Goal: Task Accomplishment & Management: Complete application form

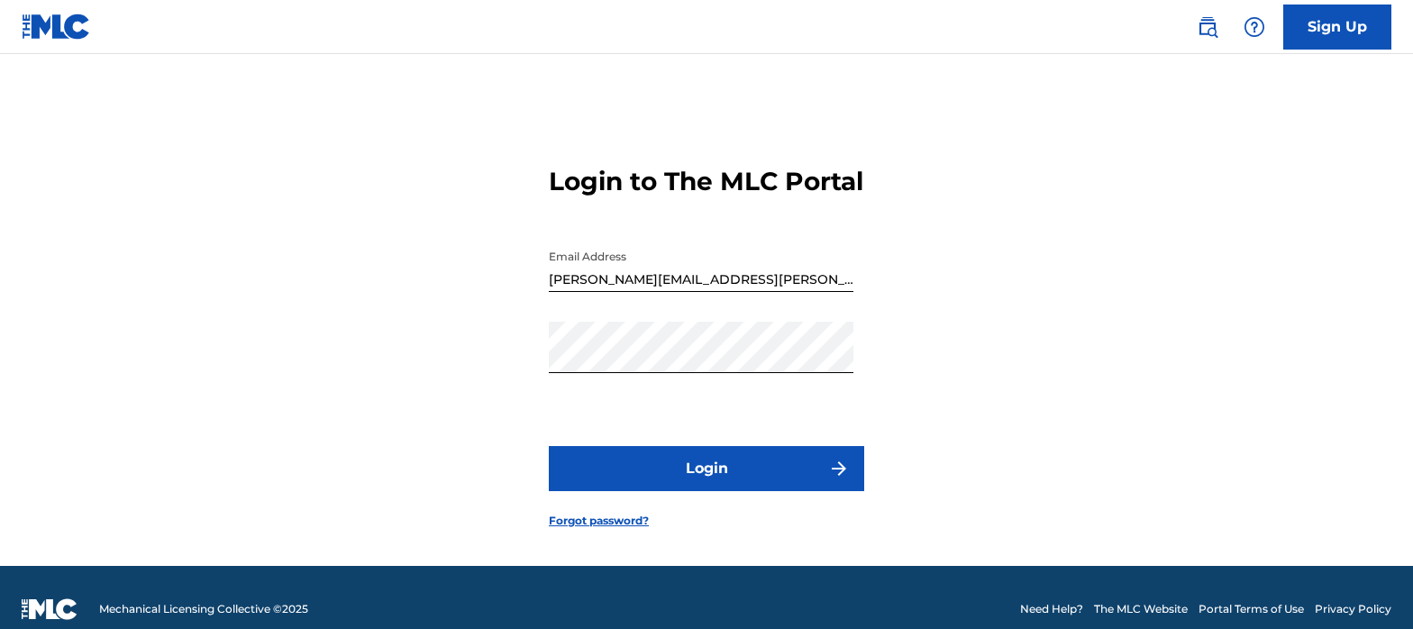
click at [715, 491] on button "Login" at bounding box center [706, 468] width 315 height 45
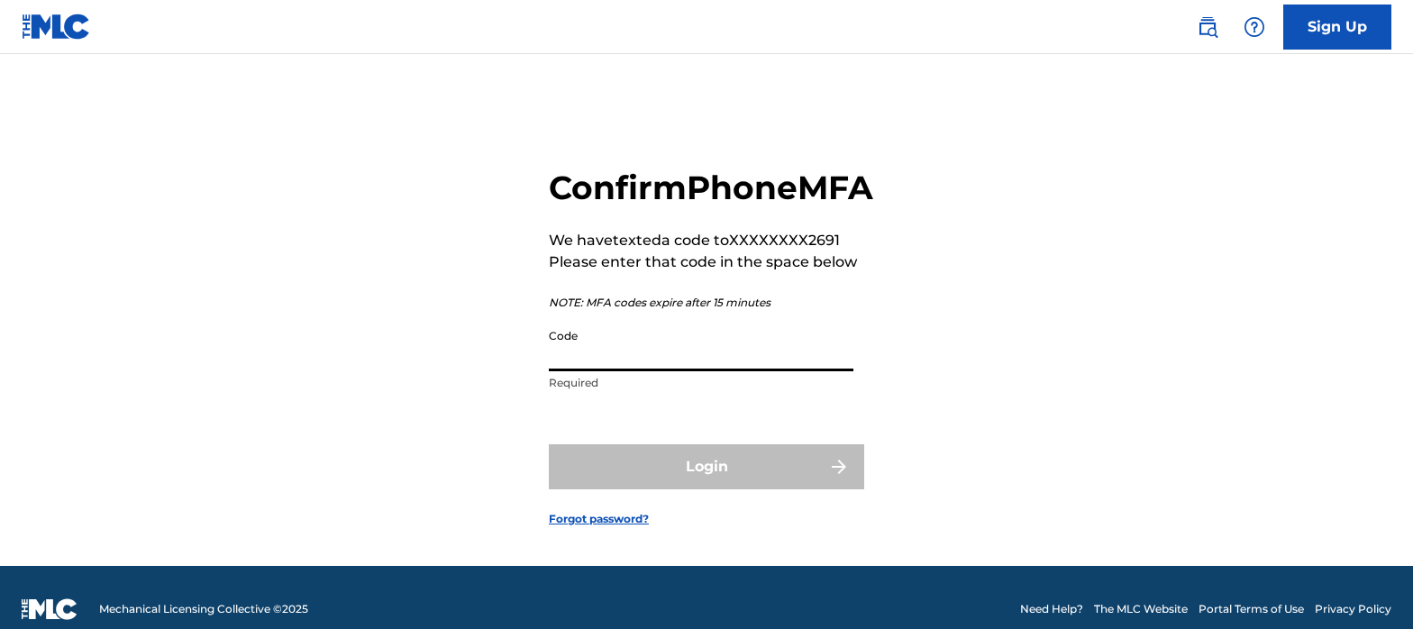
click at [699, 371] on input "Code" at bounding box center [701, 345] width 305 height 51
click at [651, 371] on input "Code" at bounding box center [701, 345] width 305 height 51
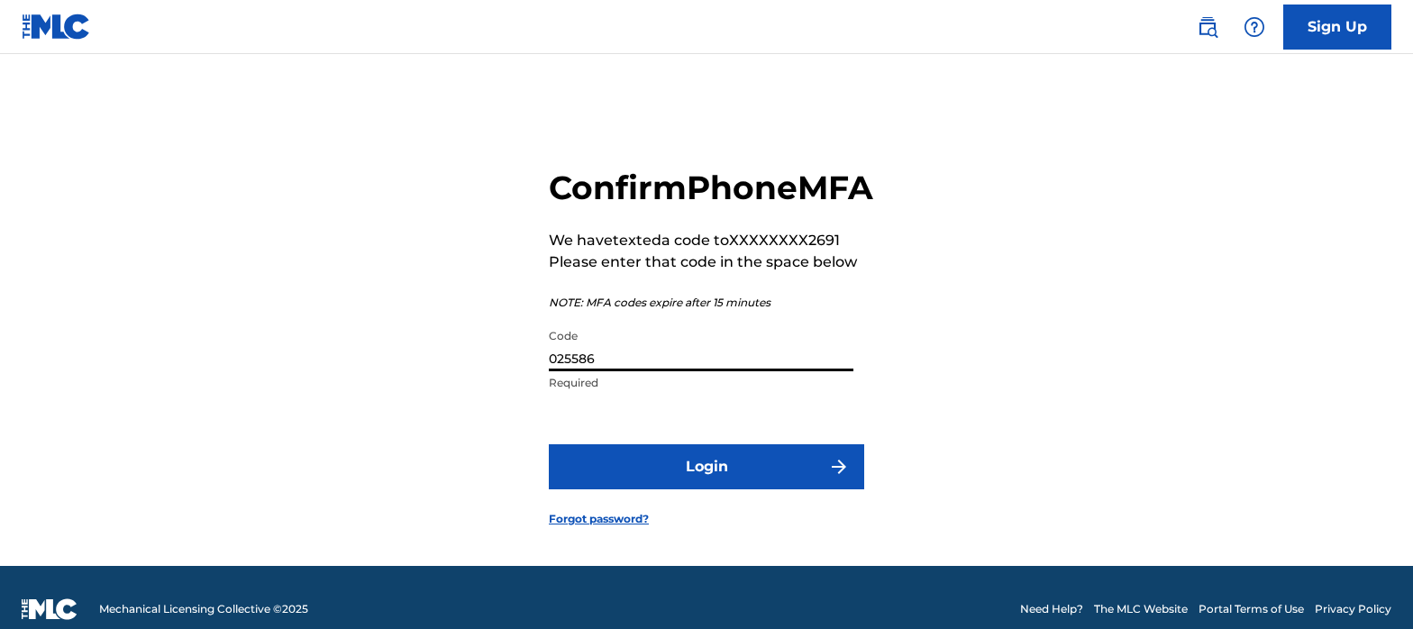
type input "025586"
click at [711, 489] on button "Login" at bounding box center [706, 466] width 315 height 45
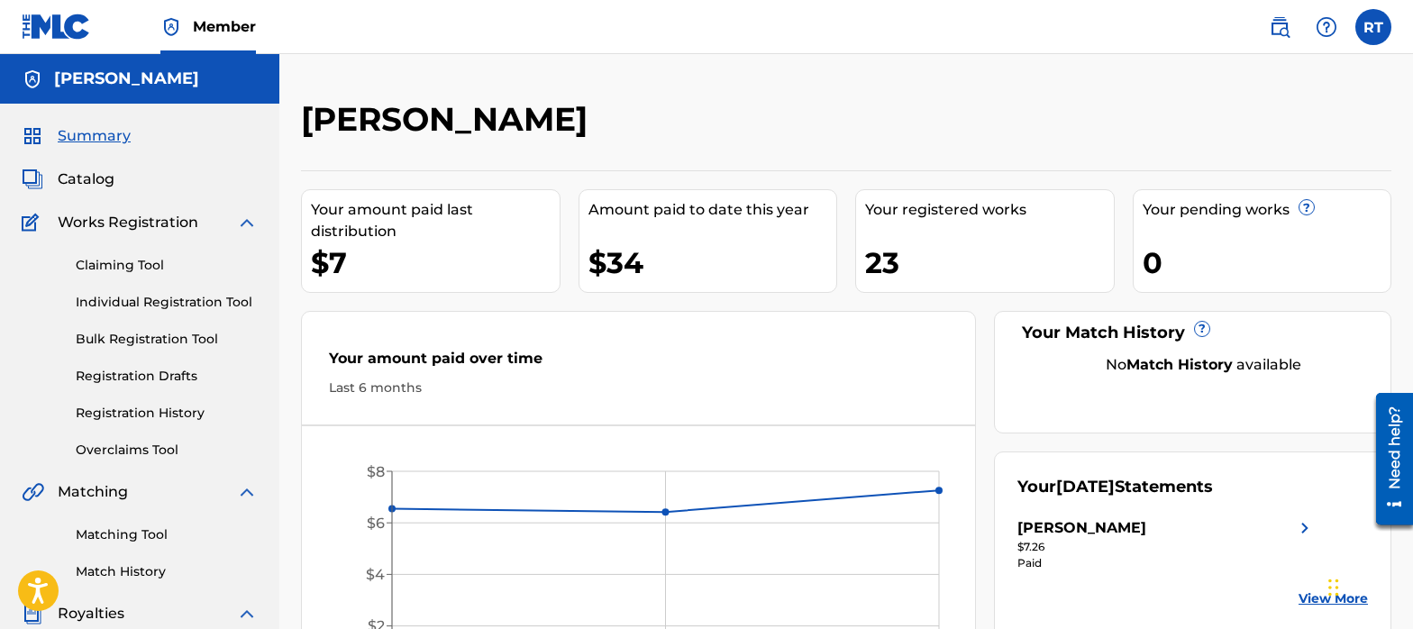
click at [134, 304] on link "Individual Registration Tool" at bounding box center [167, 302] width 182 height 19
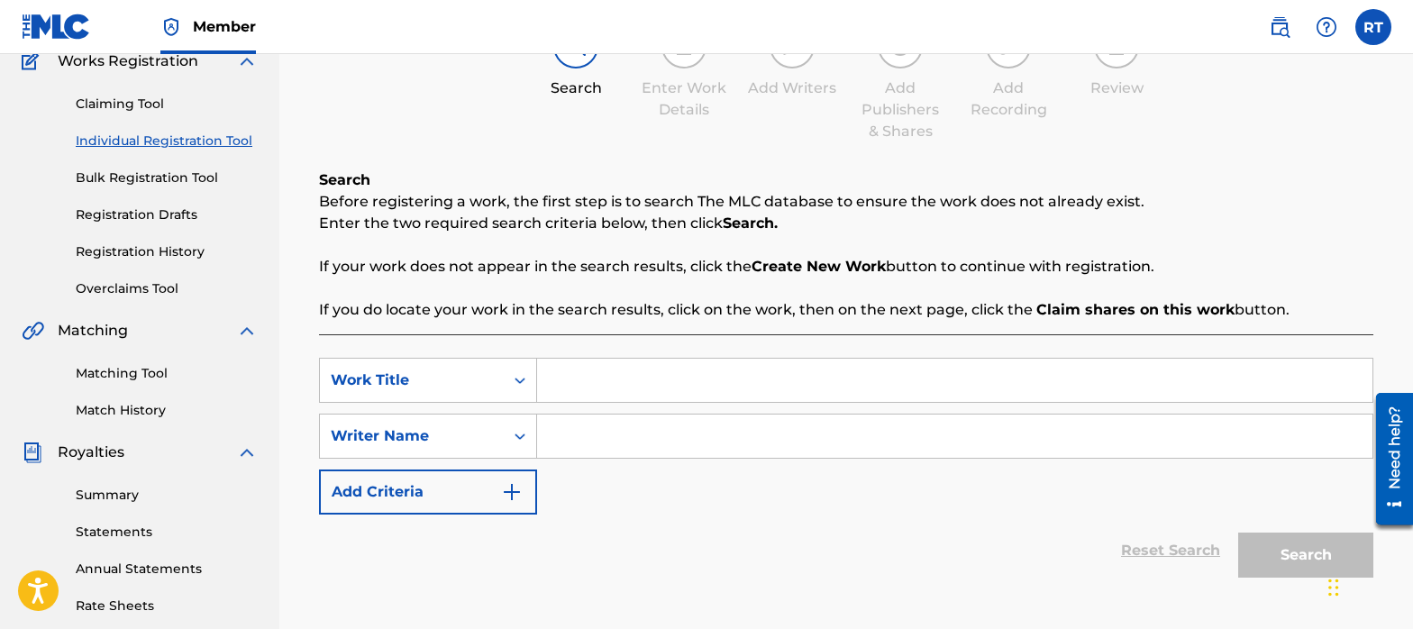
scroll to position [238, 0]
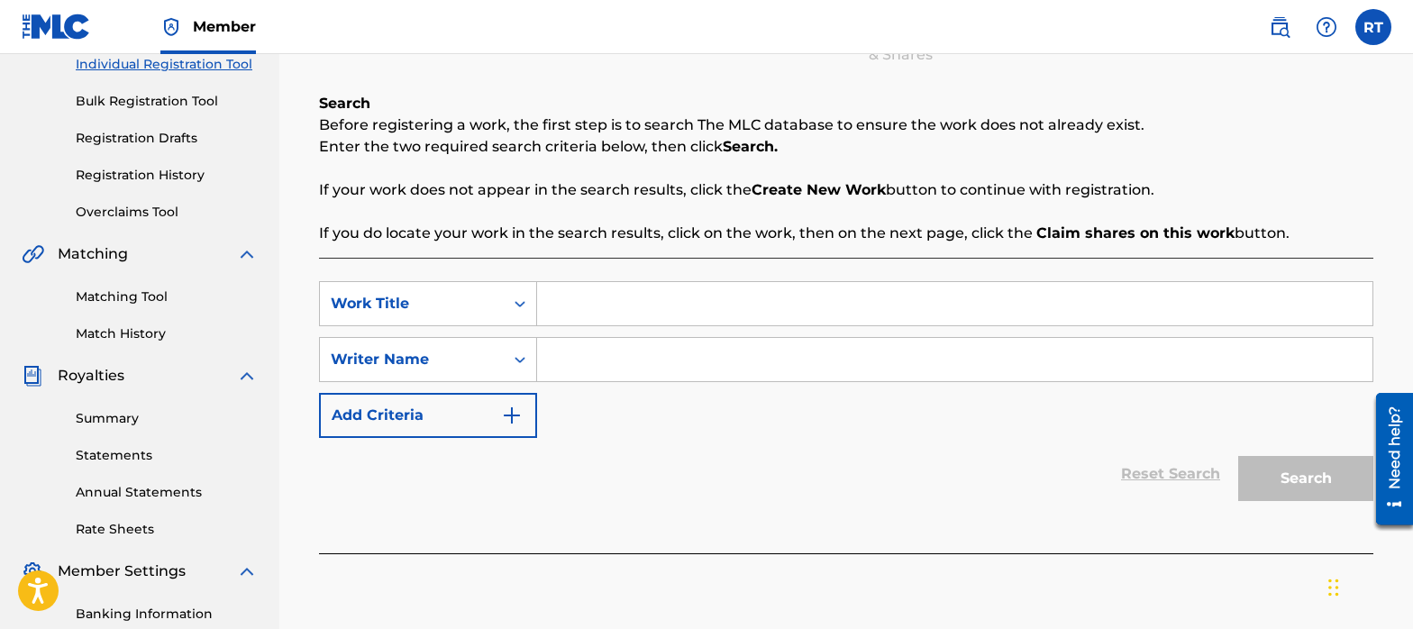
click at [662, 308] on input "Search Form" at bounding box center [954, 303] width 835 height 43
paste input "It's Fru (For Real & True)"
type input "It's Fru (For Real & True)"
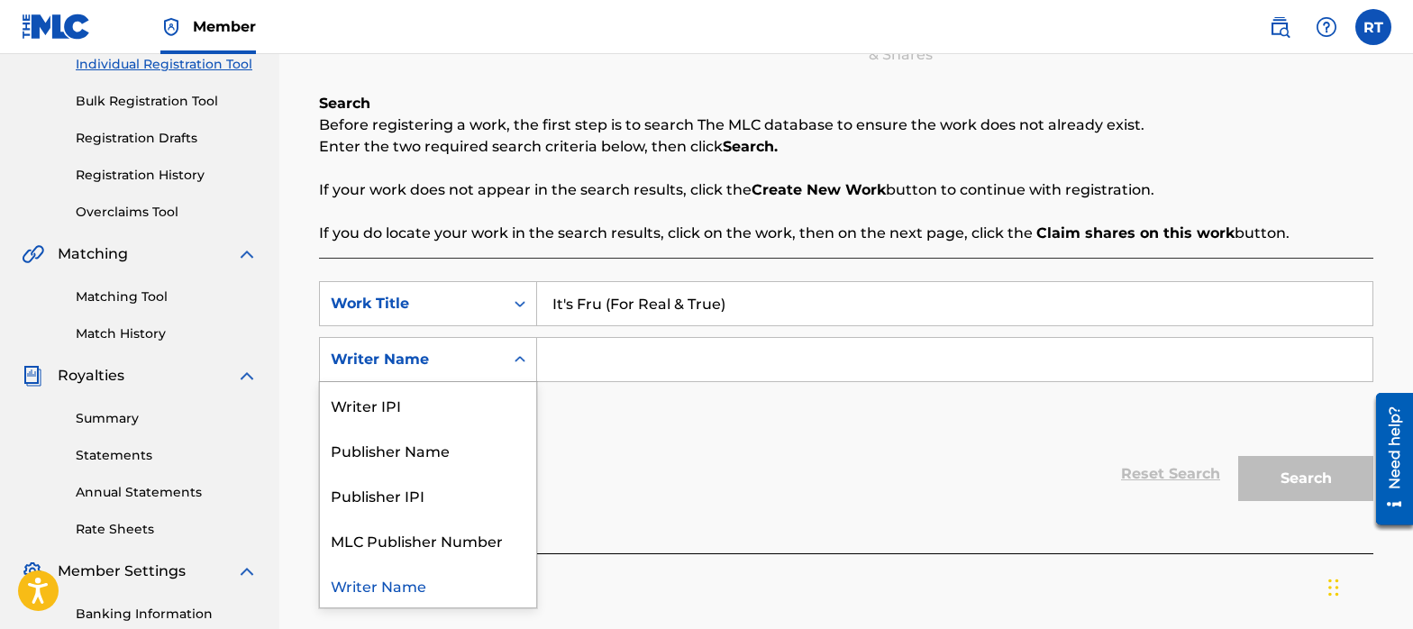
click at [521, 367] on icon "Search Form" at bounding box center [520, 360] width 18 height 18
click at [518, 356] on icon "Search Form" at bounding box center [520, 360] width 18 height 18
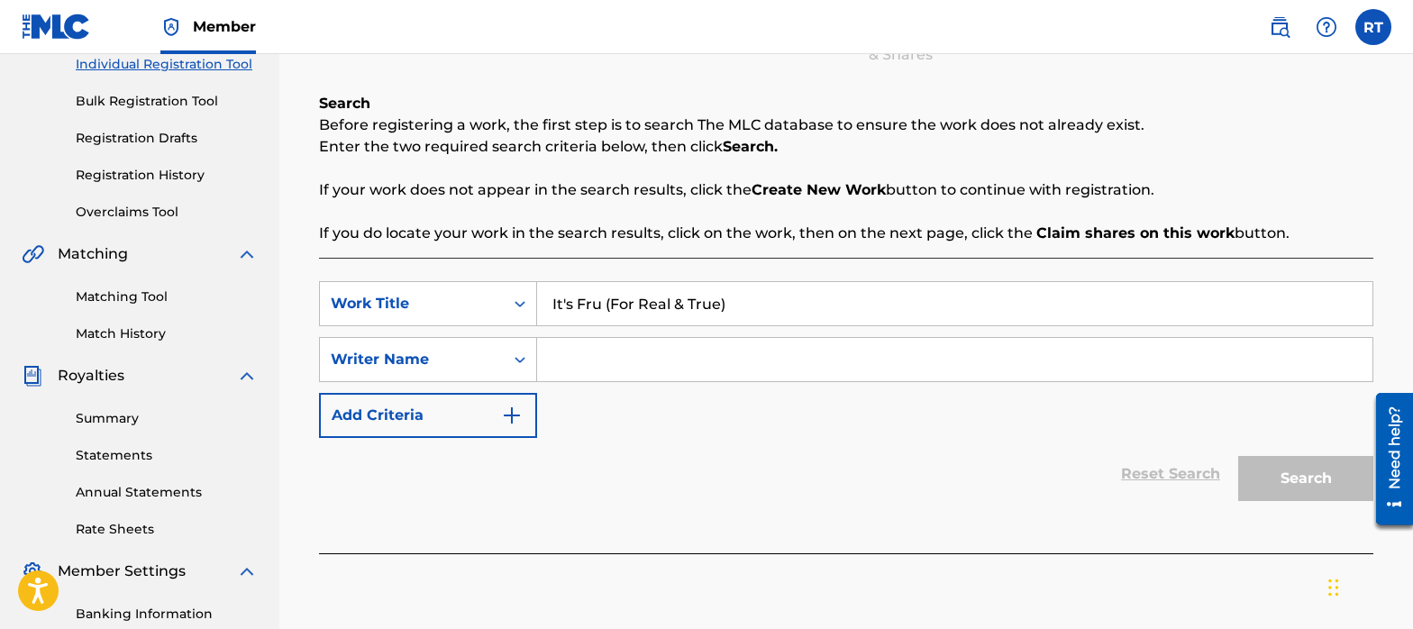
click at [562, 359] on input "Search Form" at bounding box center [954, 359] width 835 height 43
type input "[PERSON_NAME]"
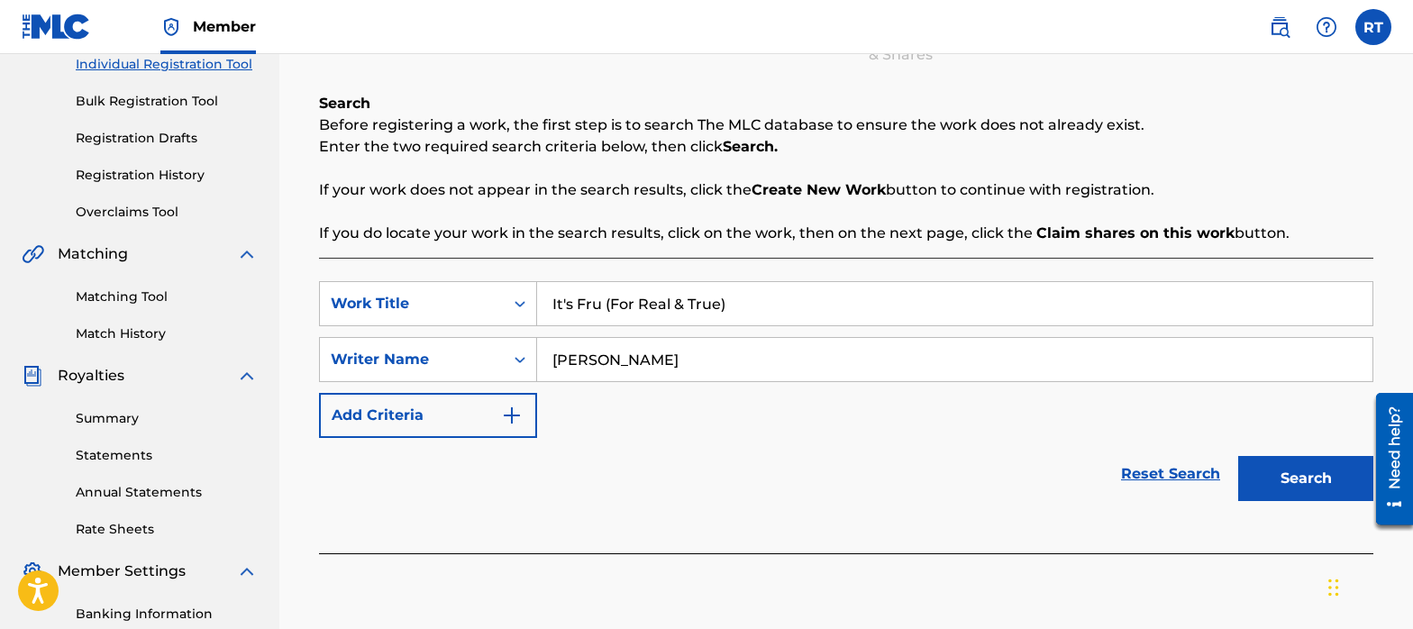
click at [1313, 494] on button "Search" at bounding box center [1305, 478] width 135 height 45
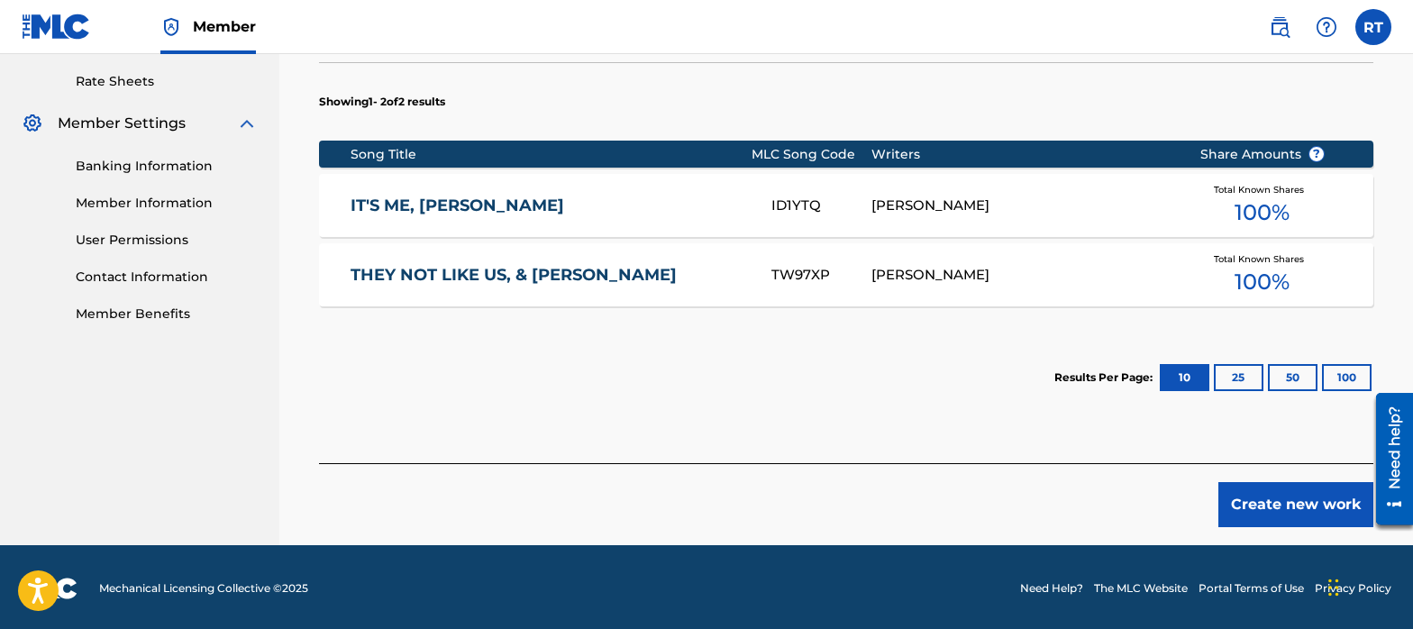
scroll to position [688, 0]
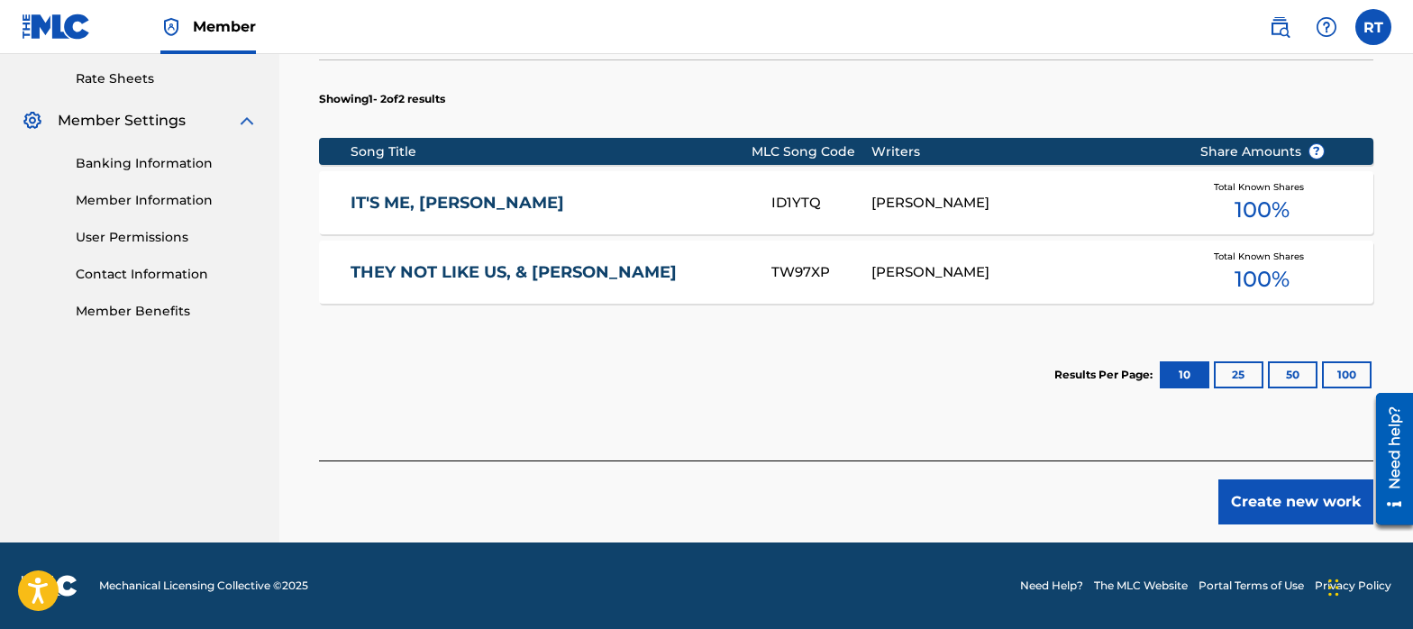
click at [1267, 499] on button "Create new work" at bounding box center [1295, 501] width 155 height 45
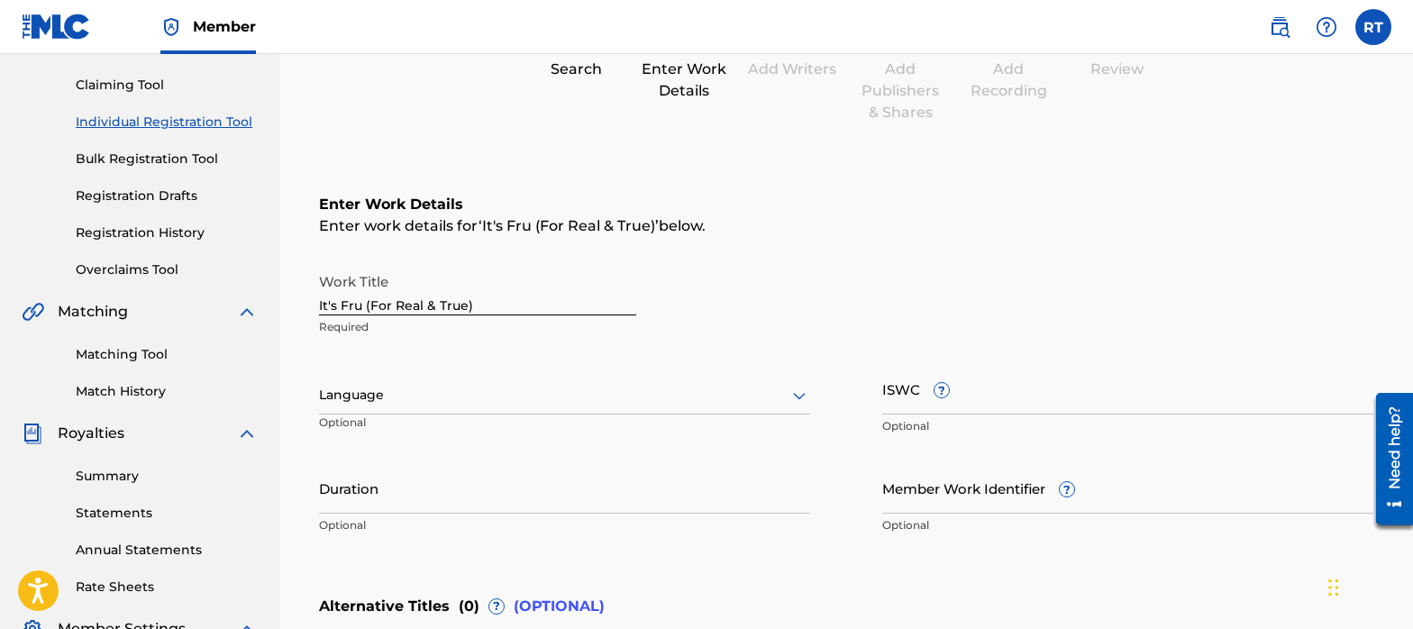
scroll to position [241, 0]
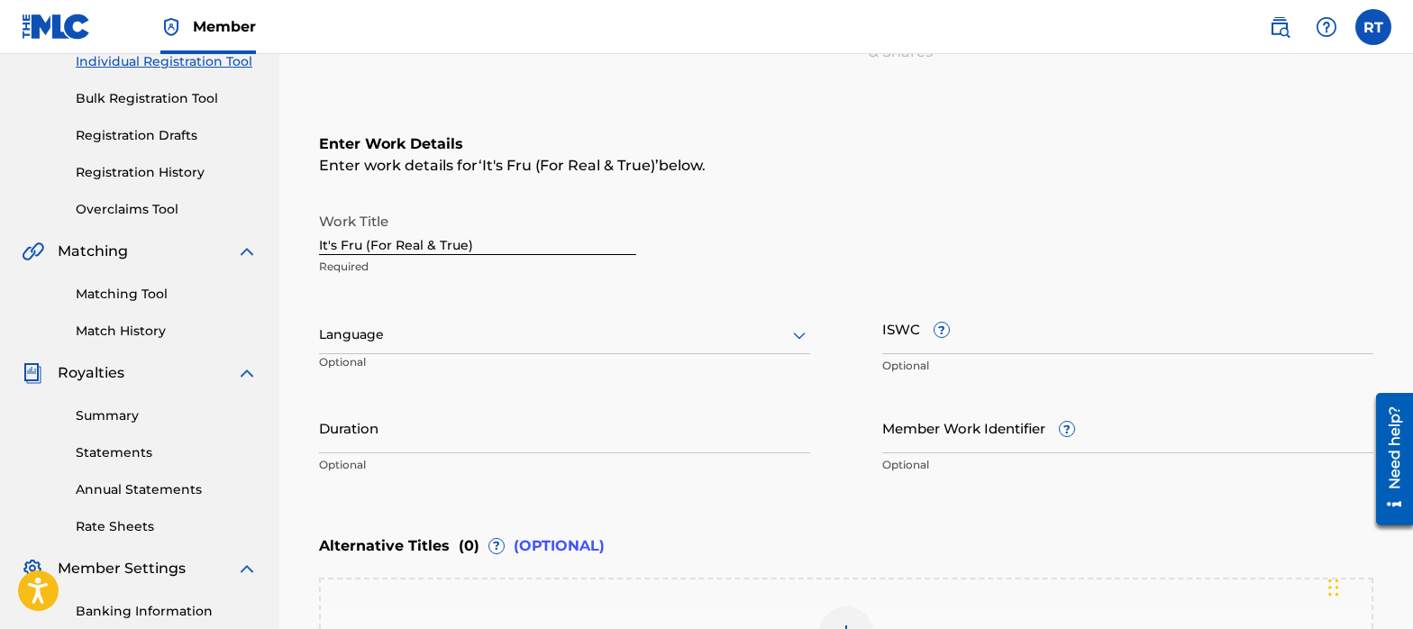
click at [645, 324] on div at bounding box center [564, 334] width 491 height 23
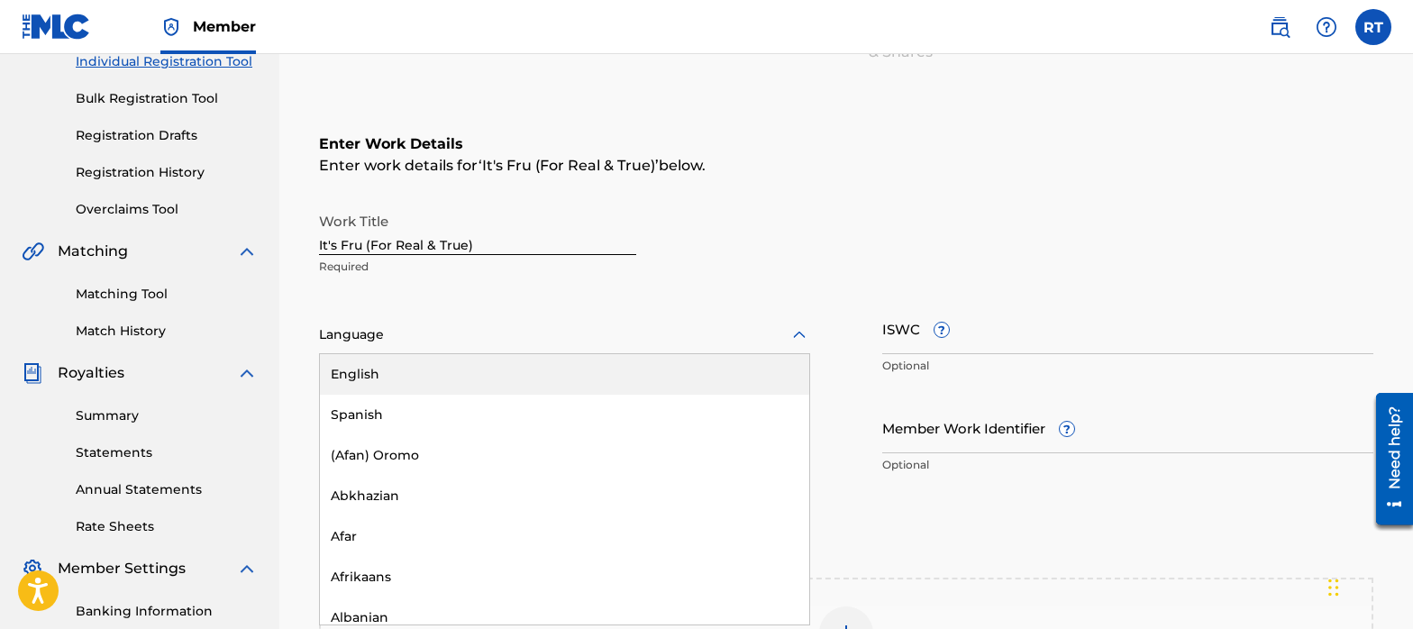
click at [575, 370] on div "English" at bounding box center [564, 374] width 489 height 41
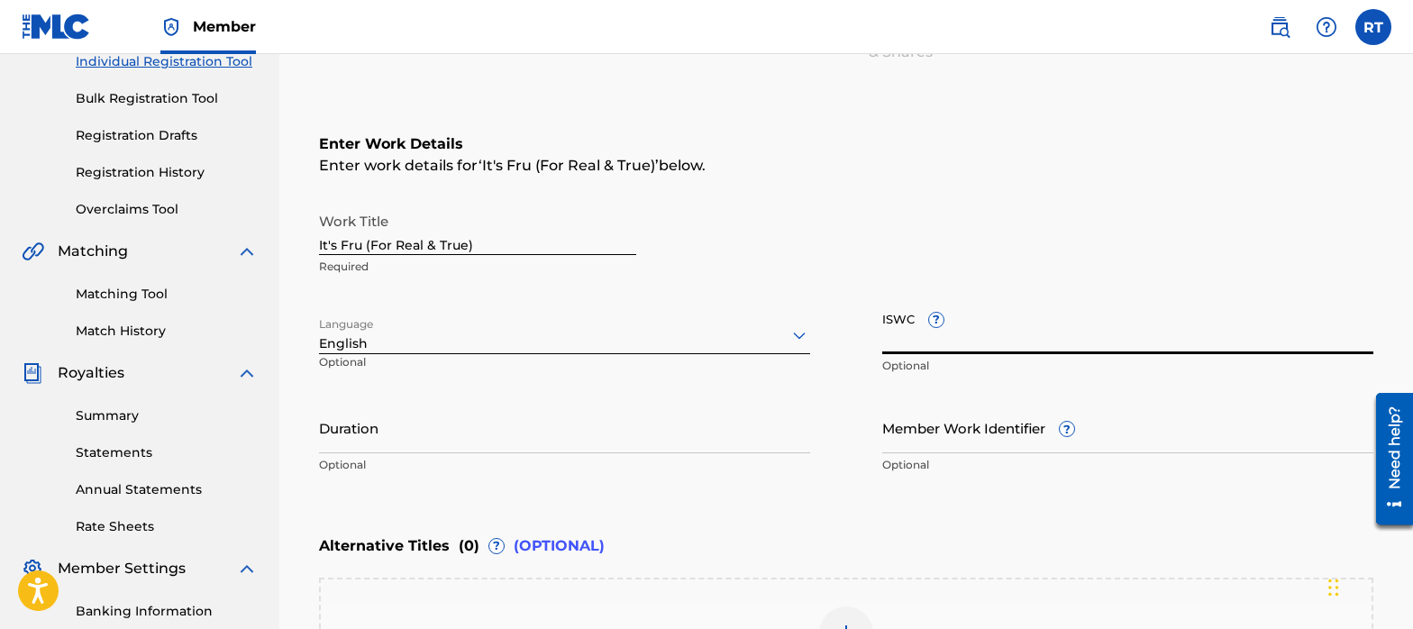
click at [985, 327] on input "ISWC ?" at bounding box center [1127, 328] width 491 height 51
paste input "T-333.508.404-9"
type input "T-333.508.404-9"
click at [504, 427] on input "Duration" at bounding box center [564, 427] width 491 height 51
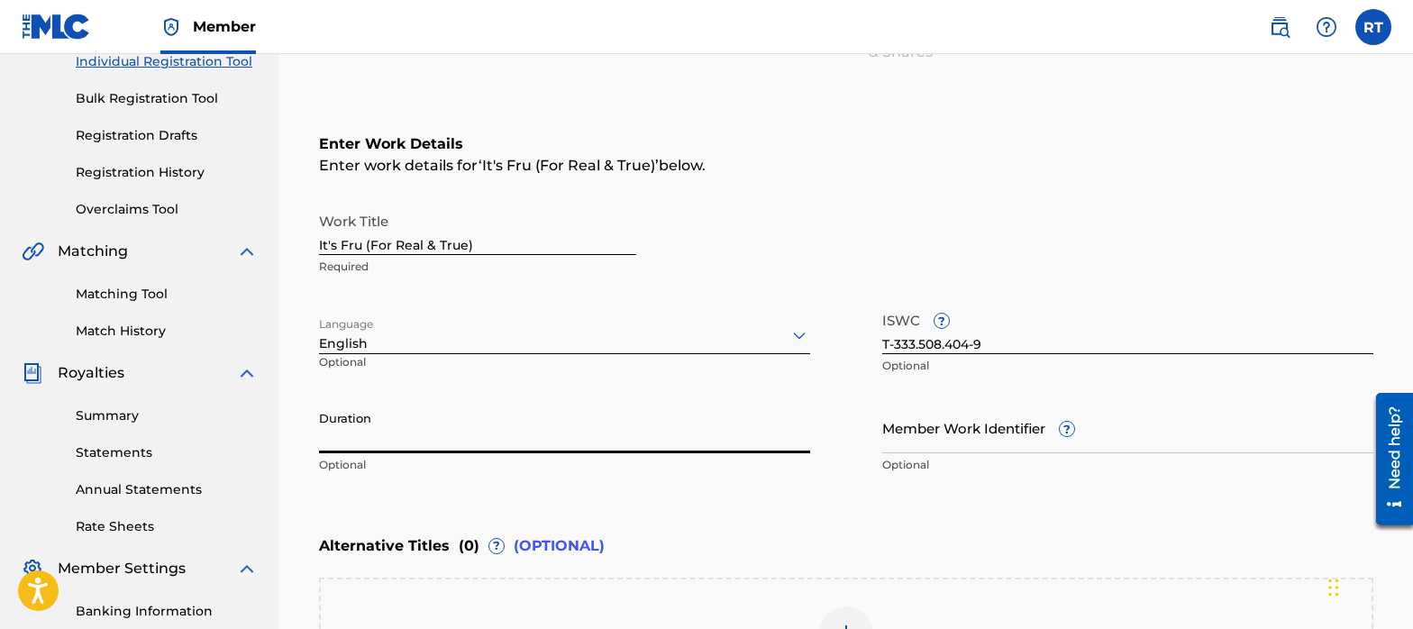
click at [430, 434] on input "Duration" at bounding box center [564, 427] width 491 height 51
type input "03:34"
click at [1013, 429] on input "Member Work Identifier ?" at bounding box center [1127, 427] width 491 height 51
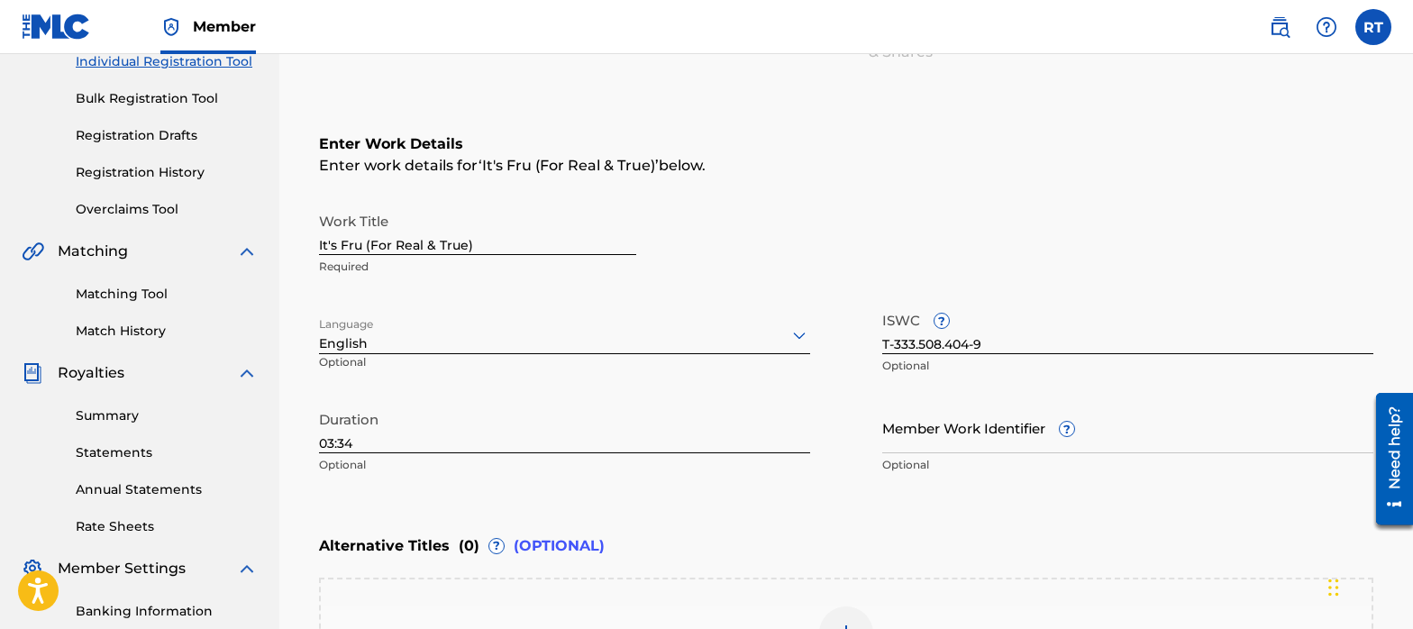
click at [772, 476] on div "Duration 03:34 Optional" at bounding box center [564, 442] width 491 height 81
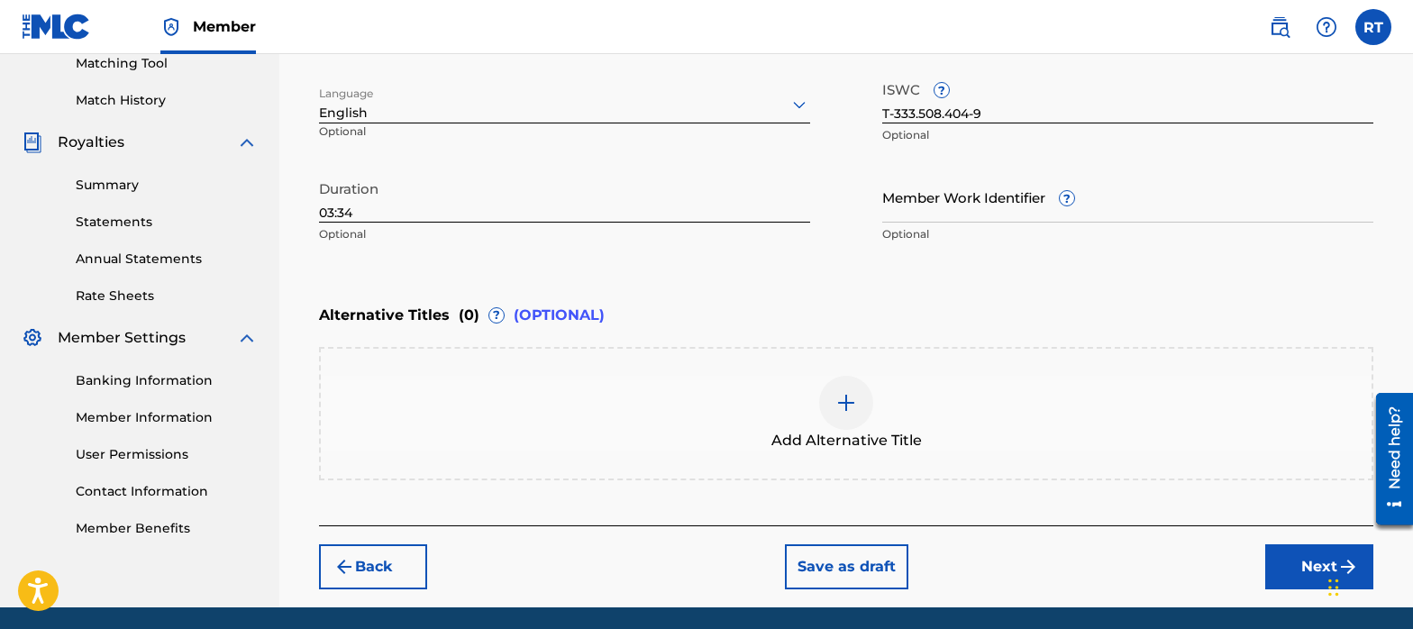
scroll to position [535, 0]
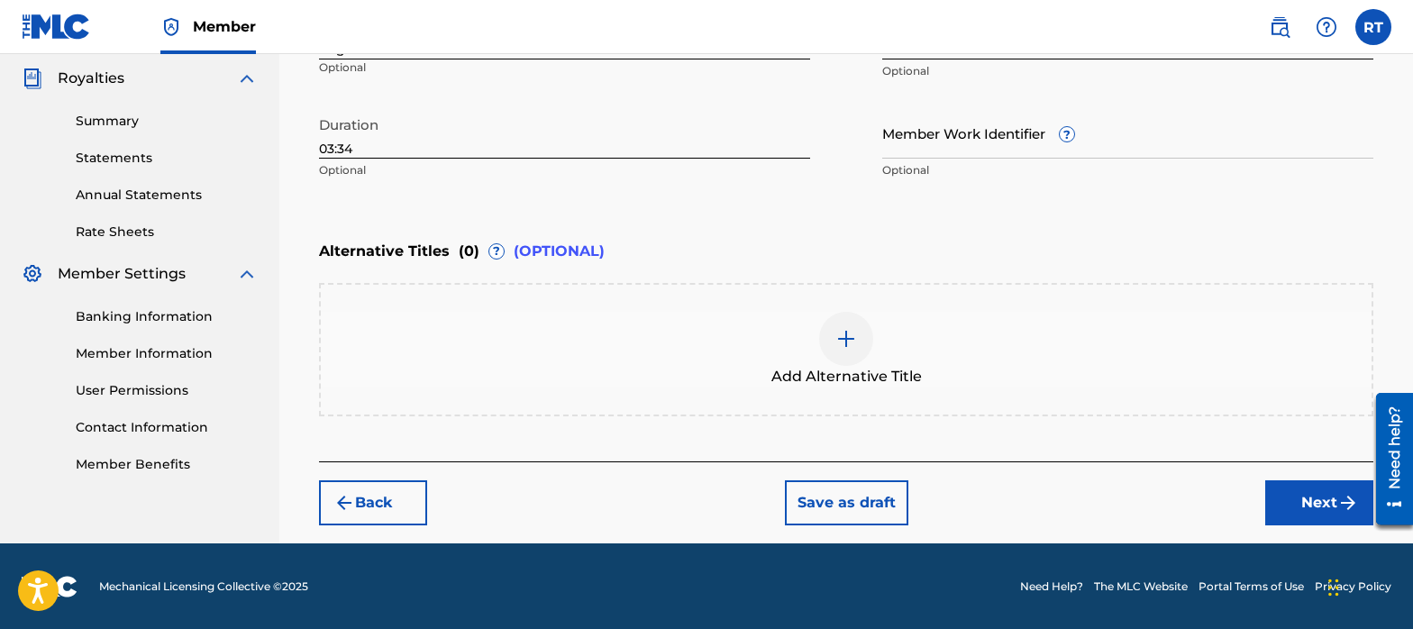
click at [555, 363] on div "Add Alternative Title" at bounding box center [846, 350] width 1051 height 76
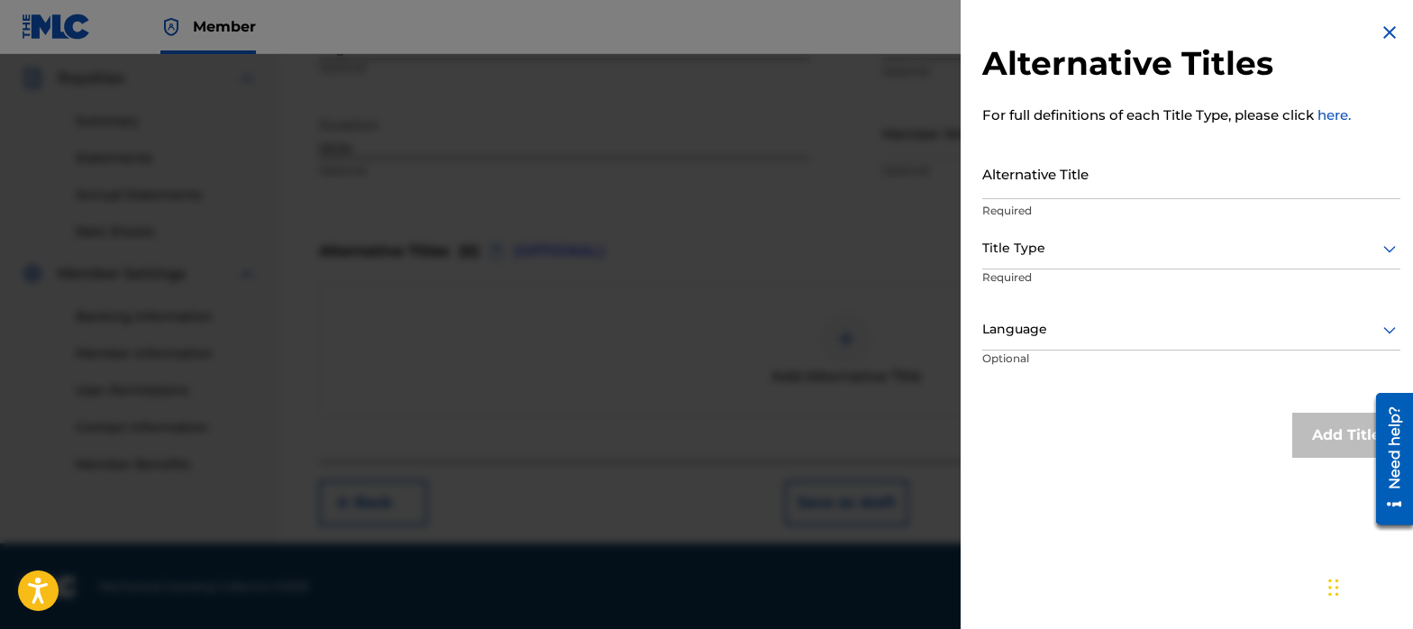
click at [1058, 184] on input "Alternative Title" at bounding box center [1191, 173] width 418 height 51
paste input "IT S FRU"
type input "IT S FRU"
click at [1075, 255] on div at bounding box center [1191, 248] width 418 height 23
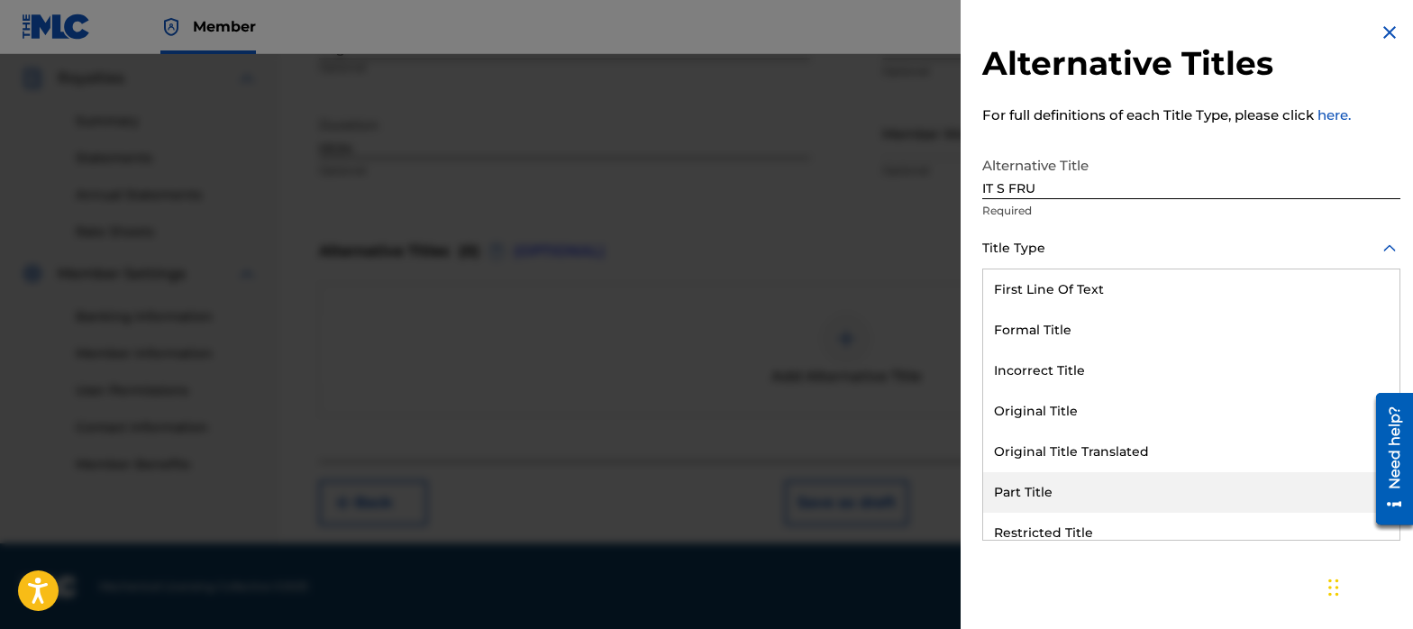
click at [1048, 489] on div "Part Title" at bounding box center [1191, 492] width 416 height 41
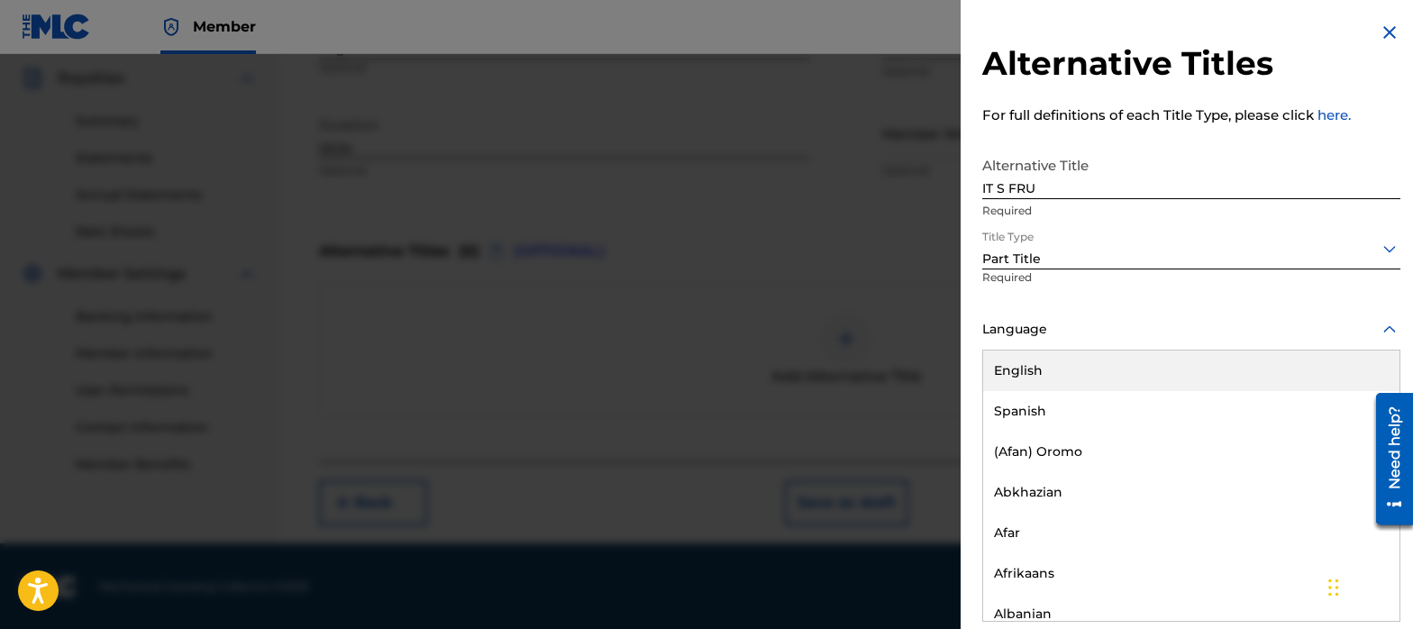
click at [1072, 332] on div at bounding box center [1191, 329] width 418 height 23
click at [1042, 372] on div "English" at bounding box center [1191, 371] width 416 height 41
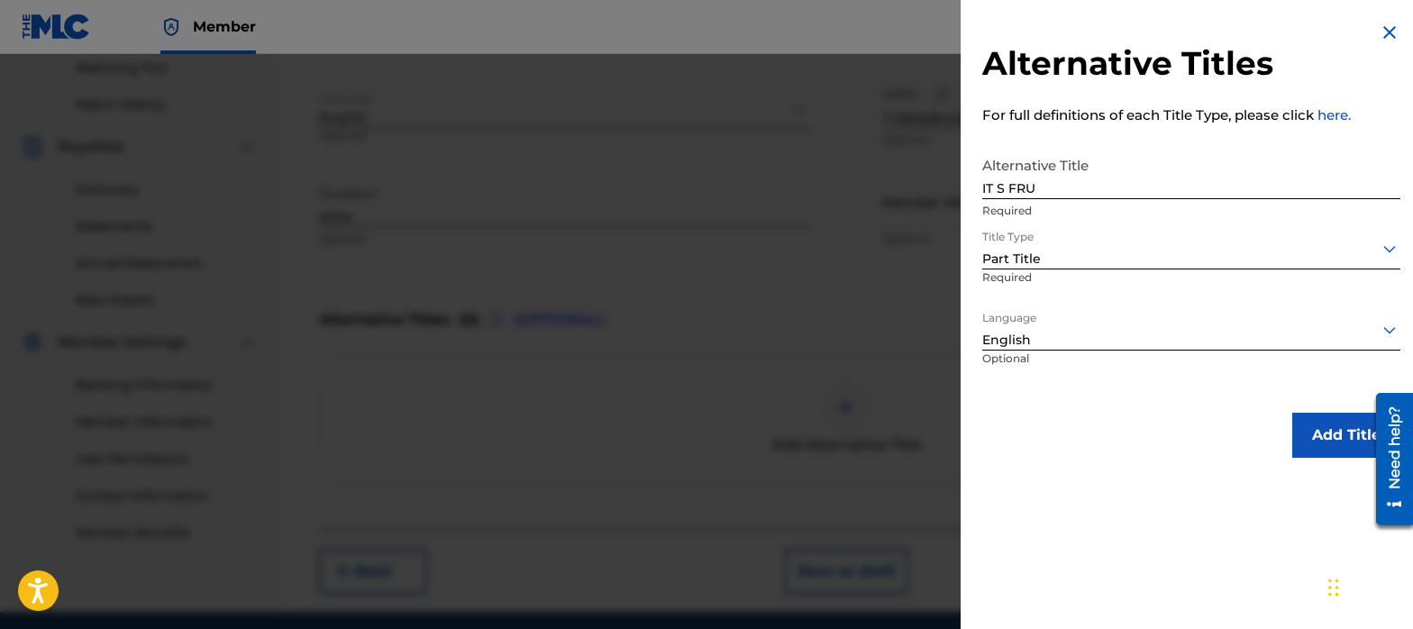
scroll to position [453, 0]
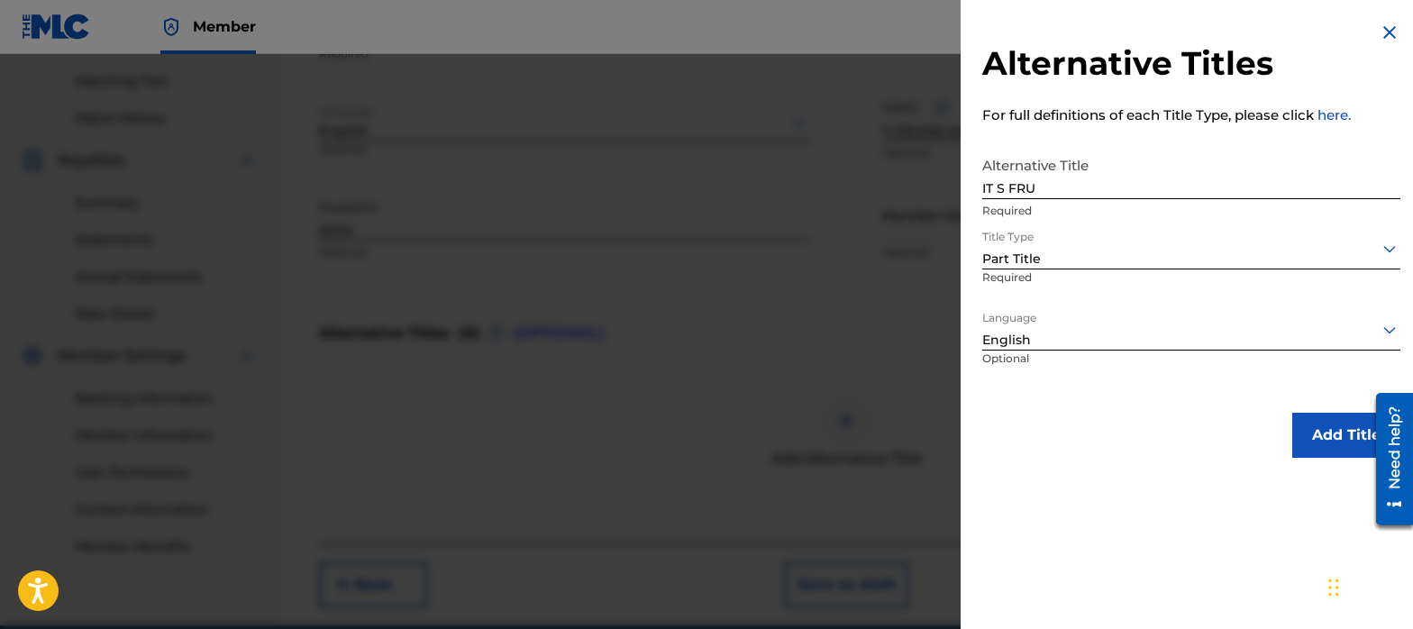
click at [1310, 442] on button "Add Title" at bounding box center [1346, 435] width 108 height 45
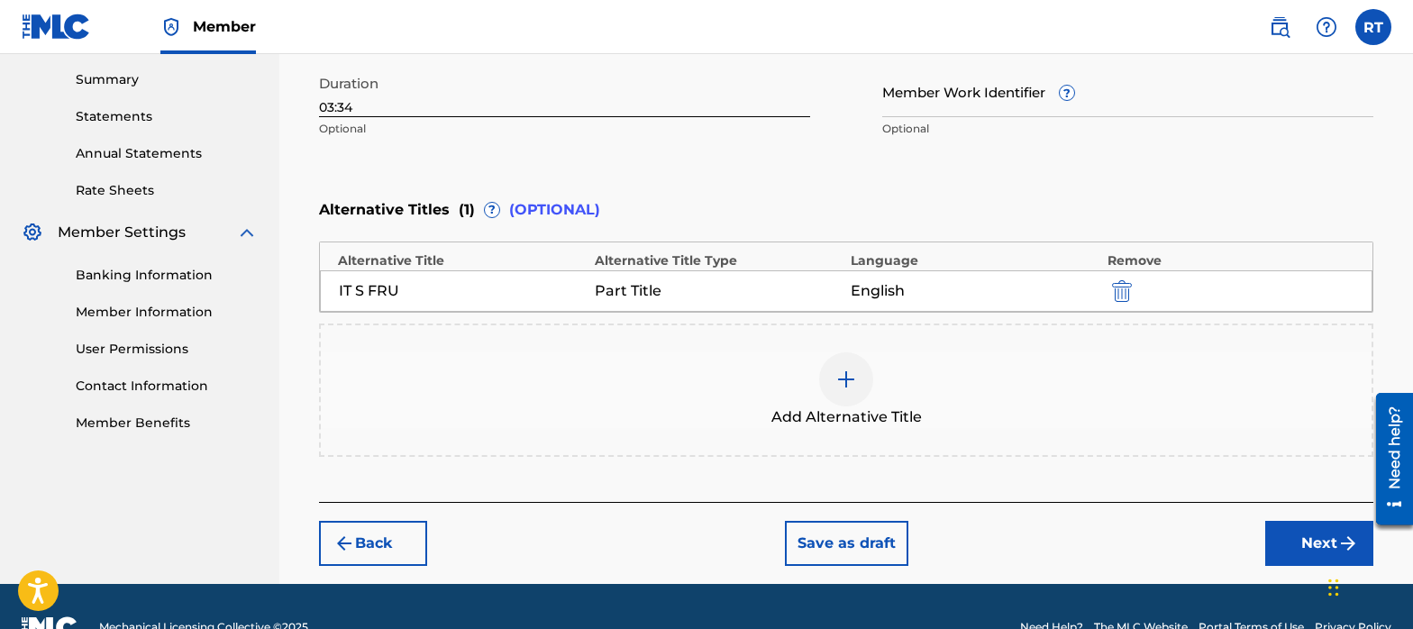
scroll to position [618, 0]
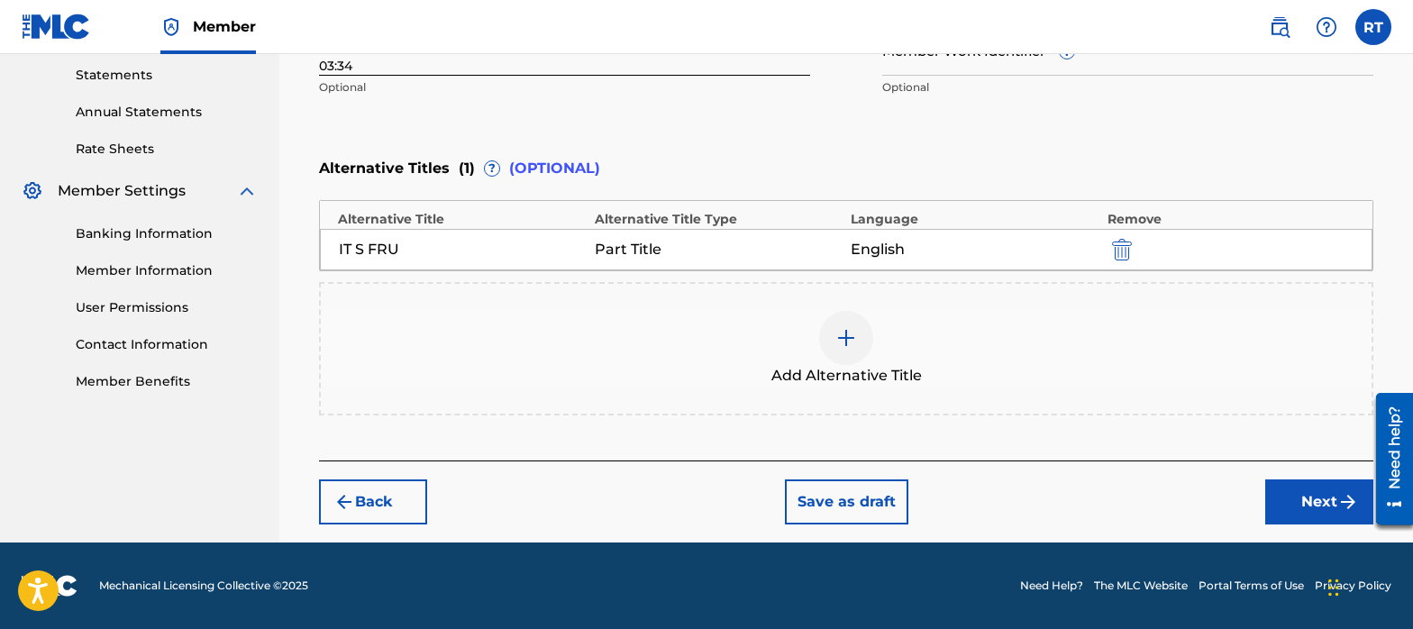
click at [1334, 499] on button "Next" at bounding box center [1319, 501] width 108 height 45
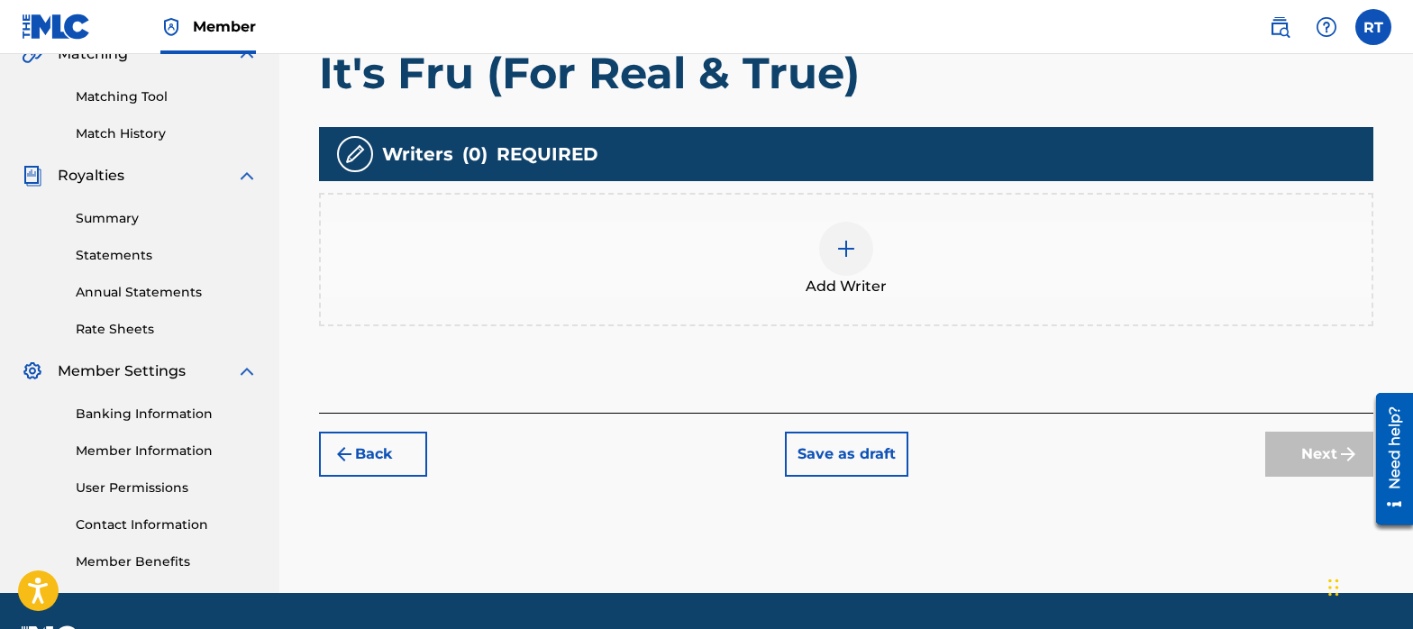
scroll to position [421, 0]
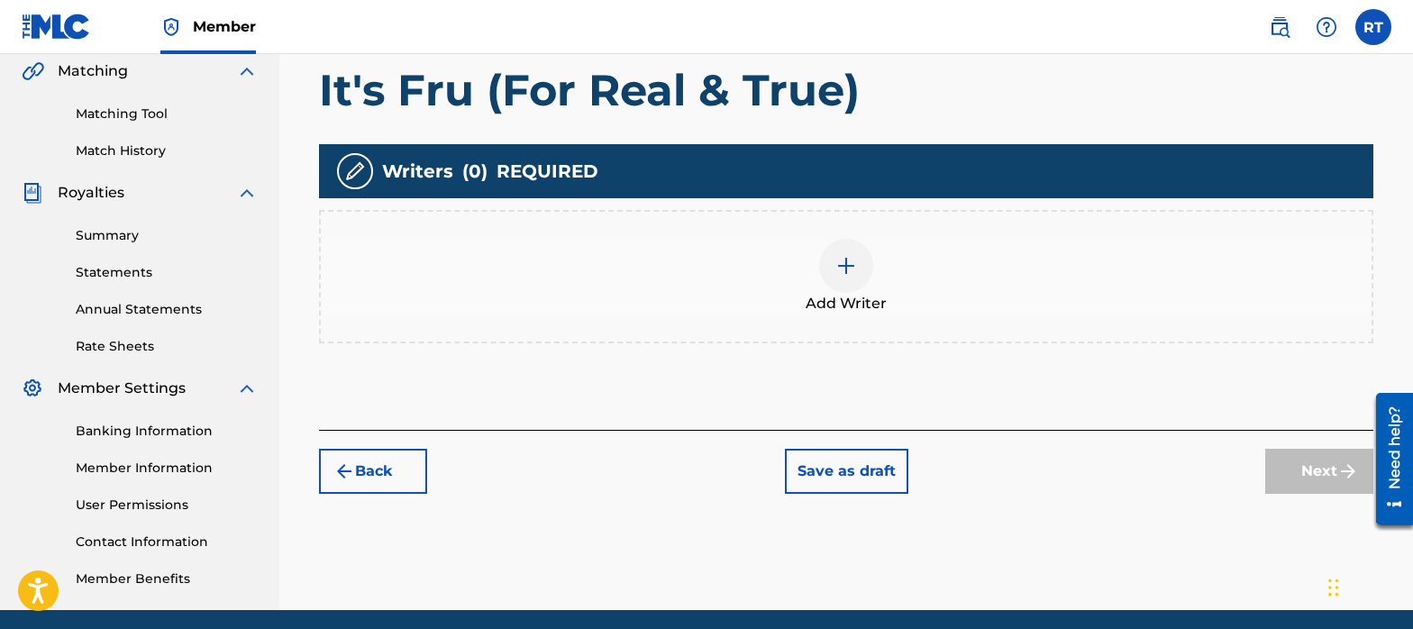
click at [842, 278] on div at bounding box center [846, 266] width 54 height 54
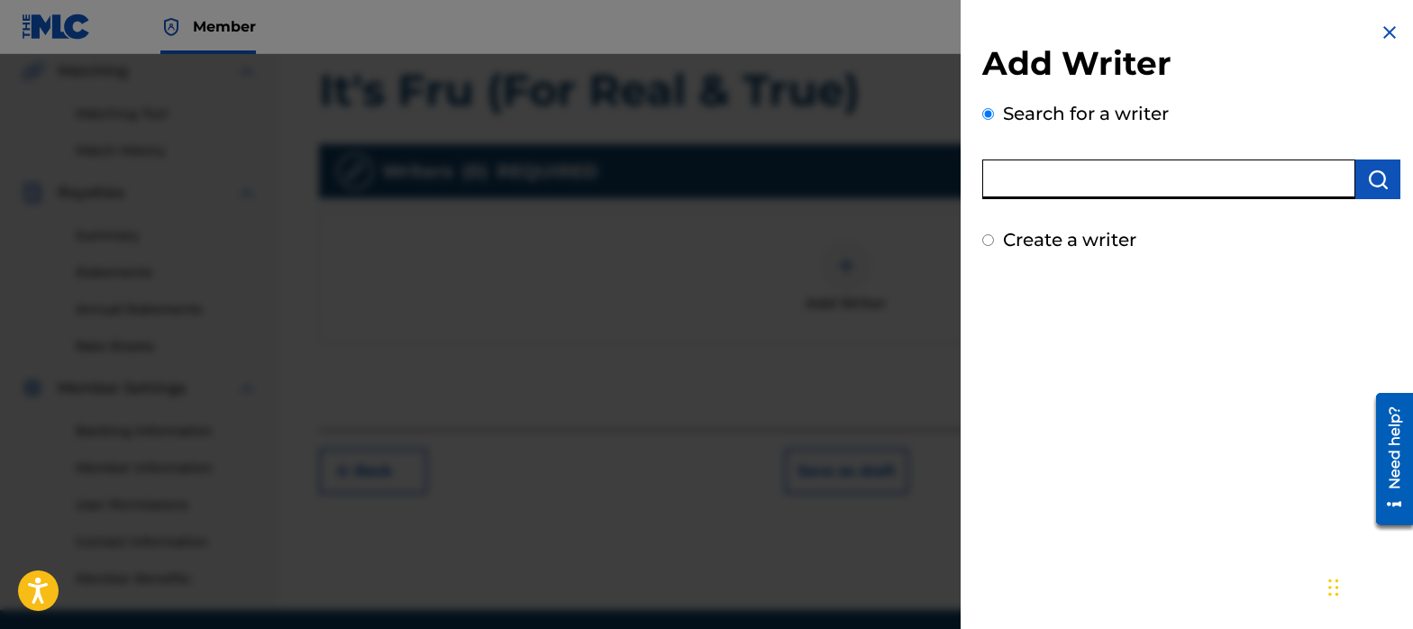
click at [1089, 192] on input "text" at bounding box center [1168, 179] width 373 height 40
type input "[PERSON_NAME]"
click at [1367, 178] on img "submit" at bounding box center [1378, 179] width 22 height 22
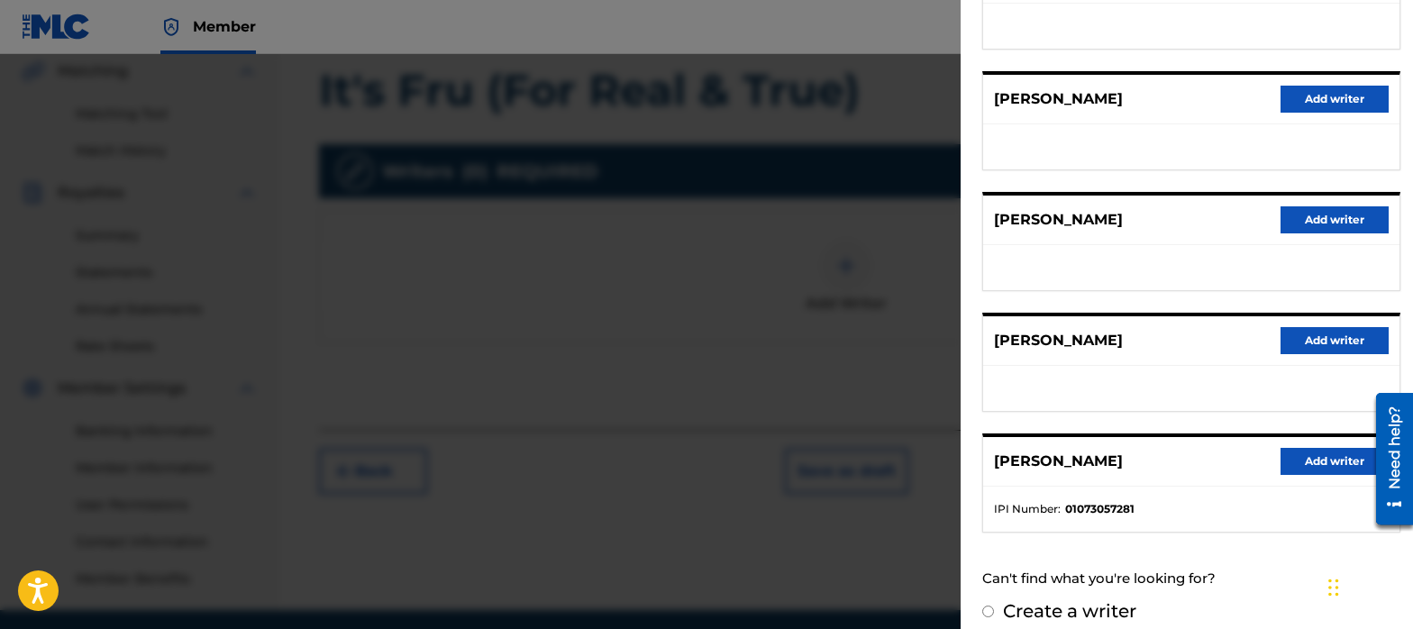
scroll to position [310, 0]
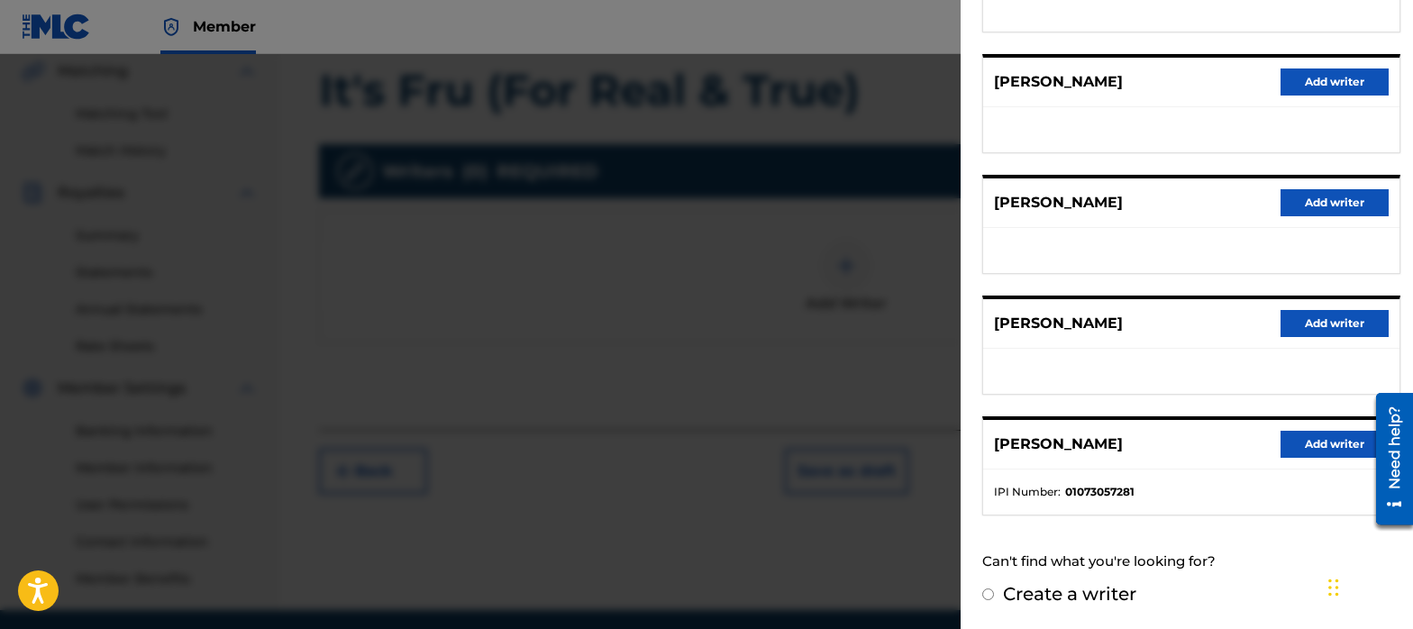
click at [1289, 447] on button "Add writer" at bounding box center [1334, 444] width 108 height 27
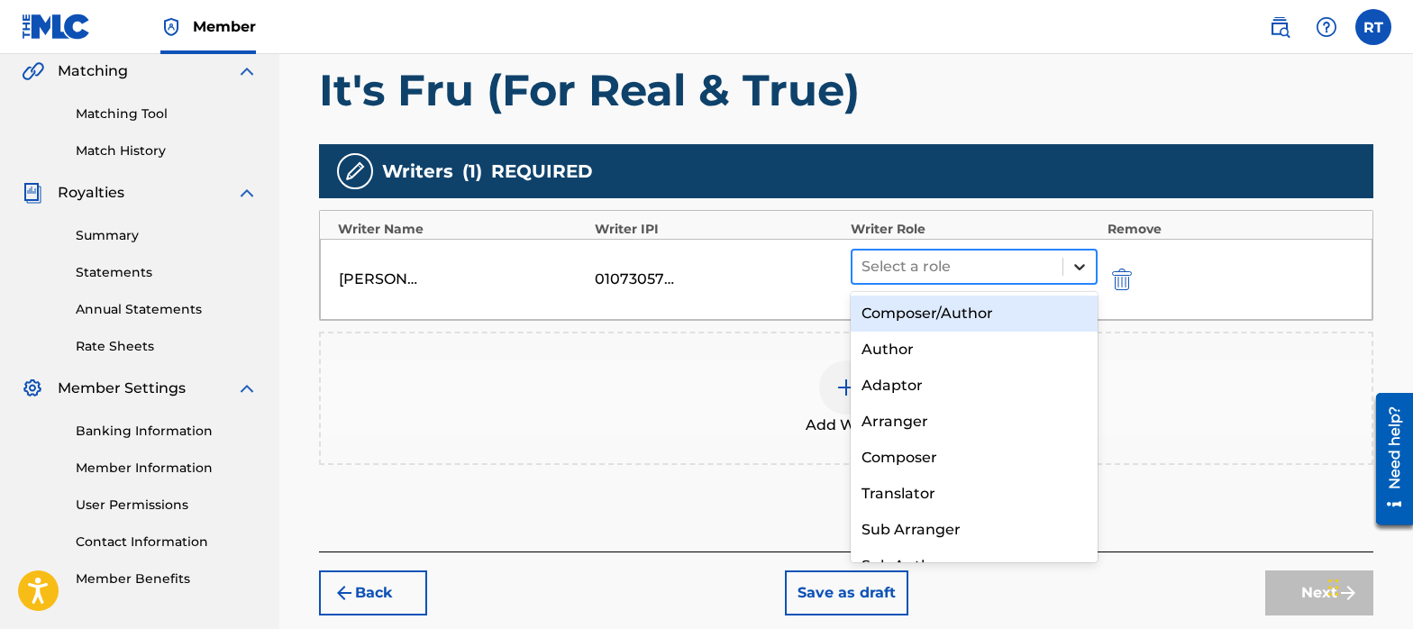
click at [1082, 268] on icon at bounding box center [1079, 267] width 18 height 18
click at [1037, 311] on div "Composer/Author" at bounding box center [974, 314] width 247 height 36
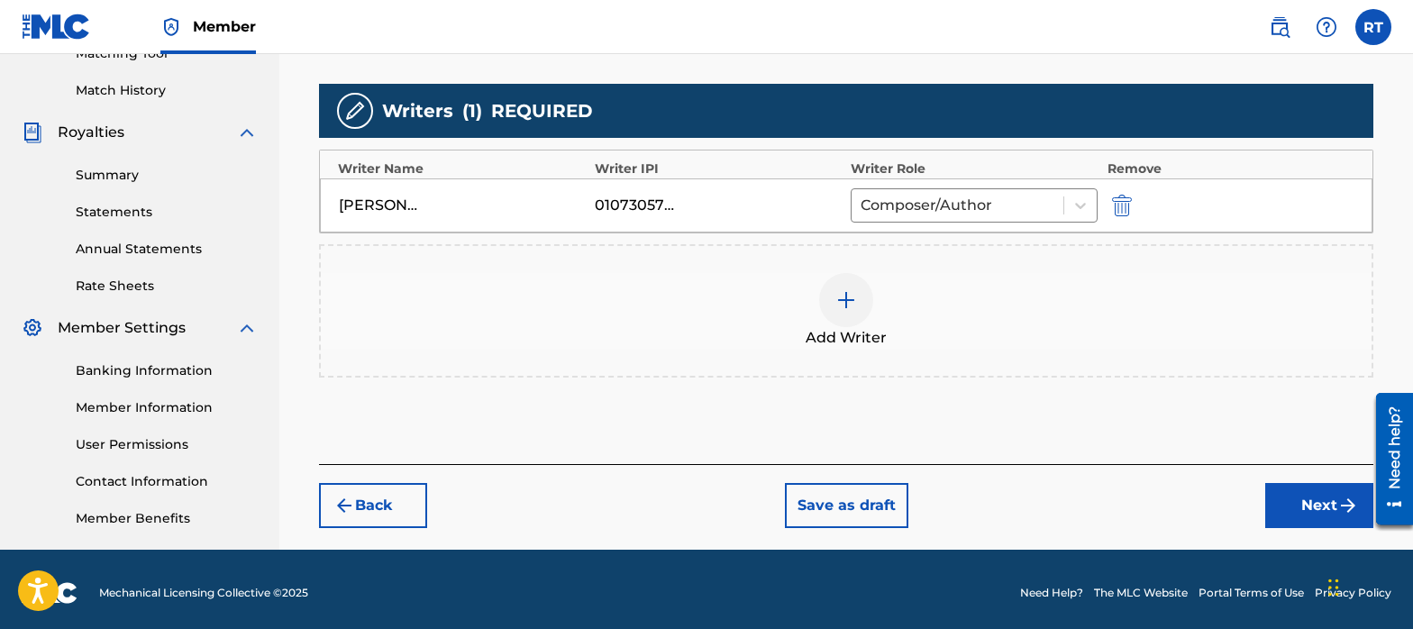
scroll to position [488, 0]
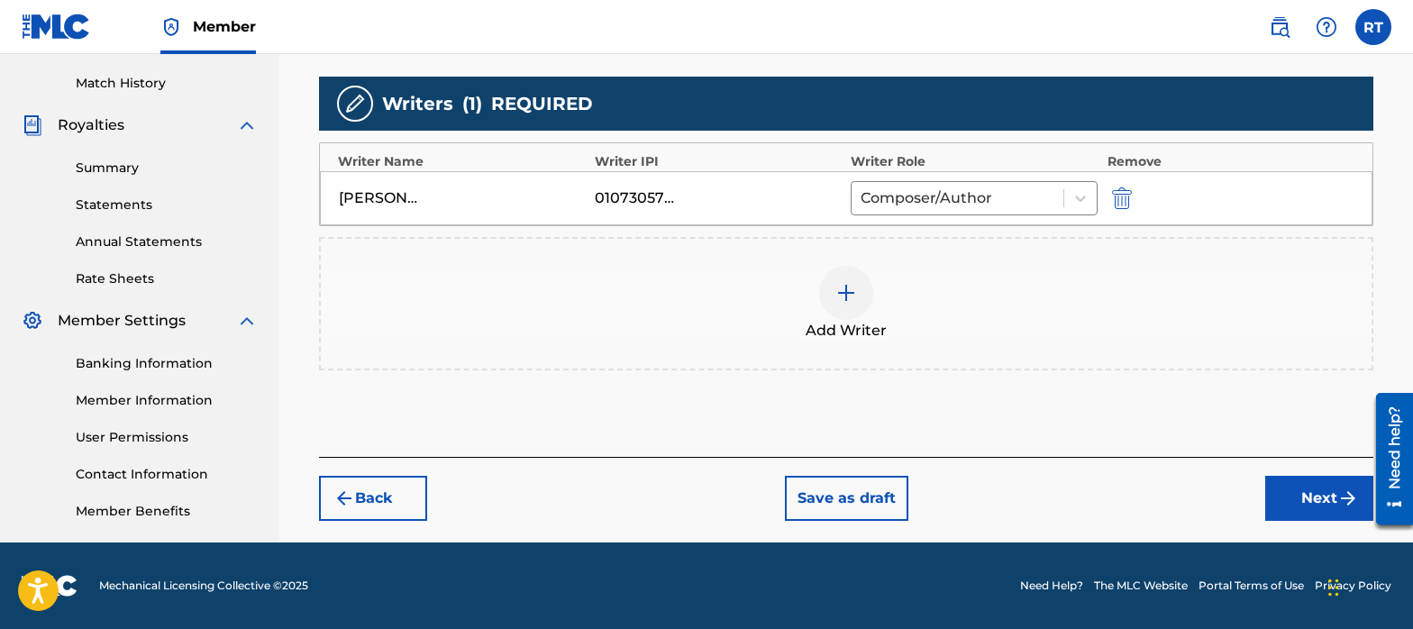
click at [1295, 491] on button "Next" at bounding box center [1319, 498] width 108 height 45
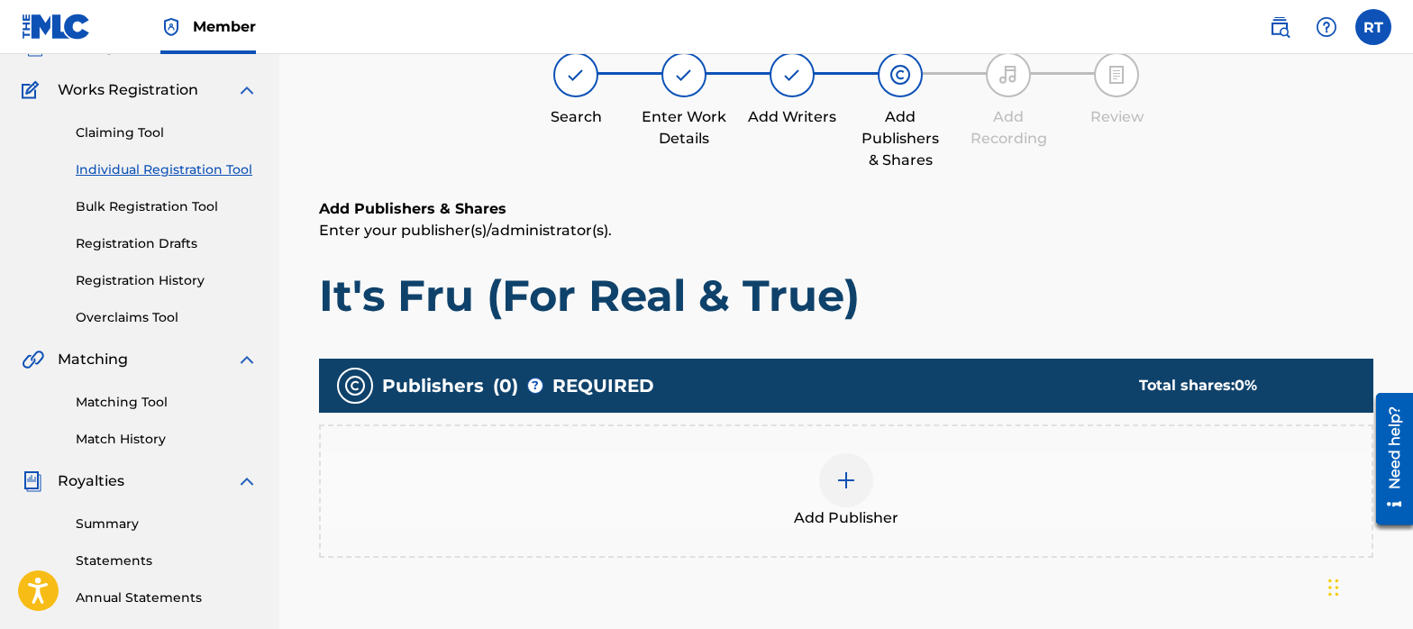
scroll to position [151, 0]
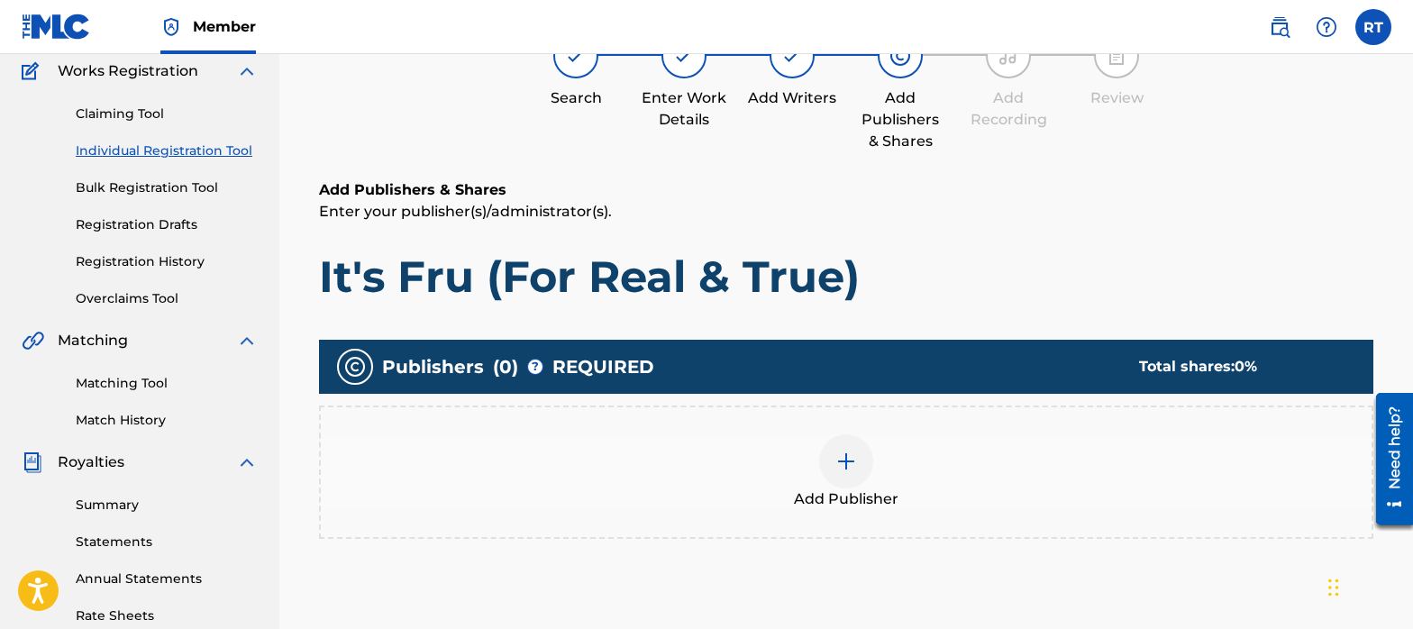
click at [851, 474] on div at bounding box center [846, 461] width 54 height 54
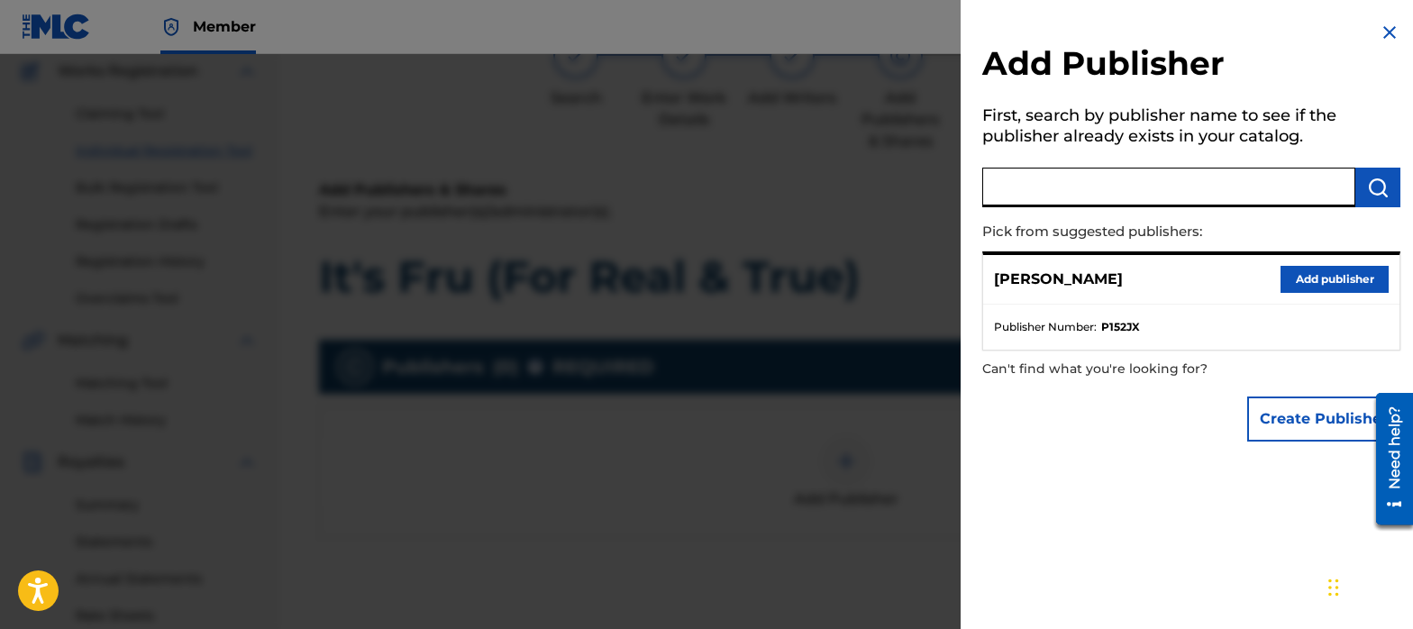
click at [1166, 190] on input "text" at bounding box center [1168, 188] width 373 height 40
type input "songtrust"
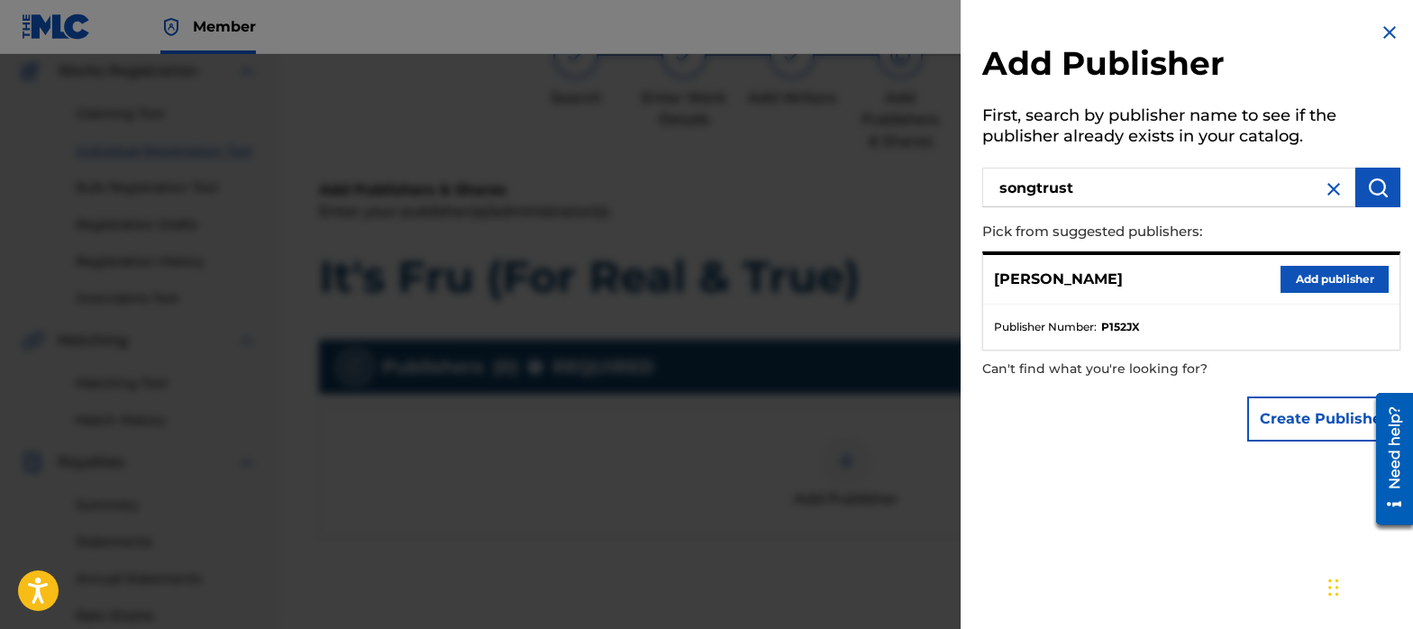
click at [1370, 183] on img "submit" at bounding box center [1378, 188] width 22 height 22
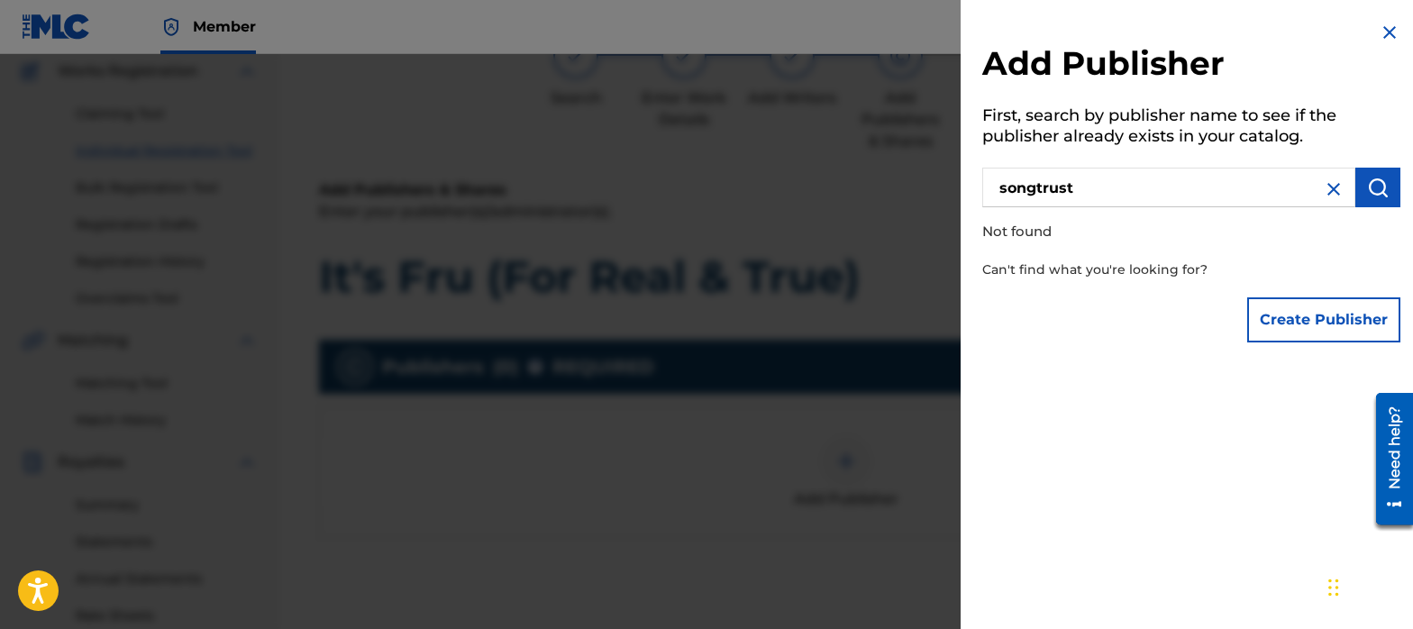
click at [1324, 194] on img at bounding box center [1334, 189] width 22 height 22
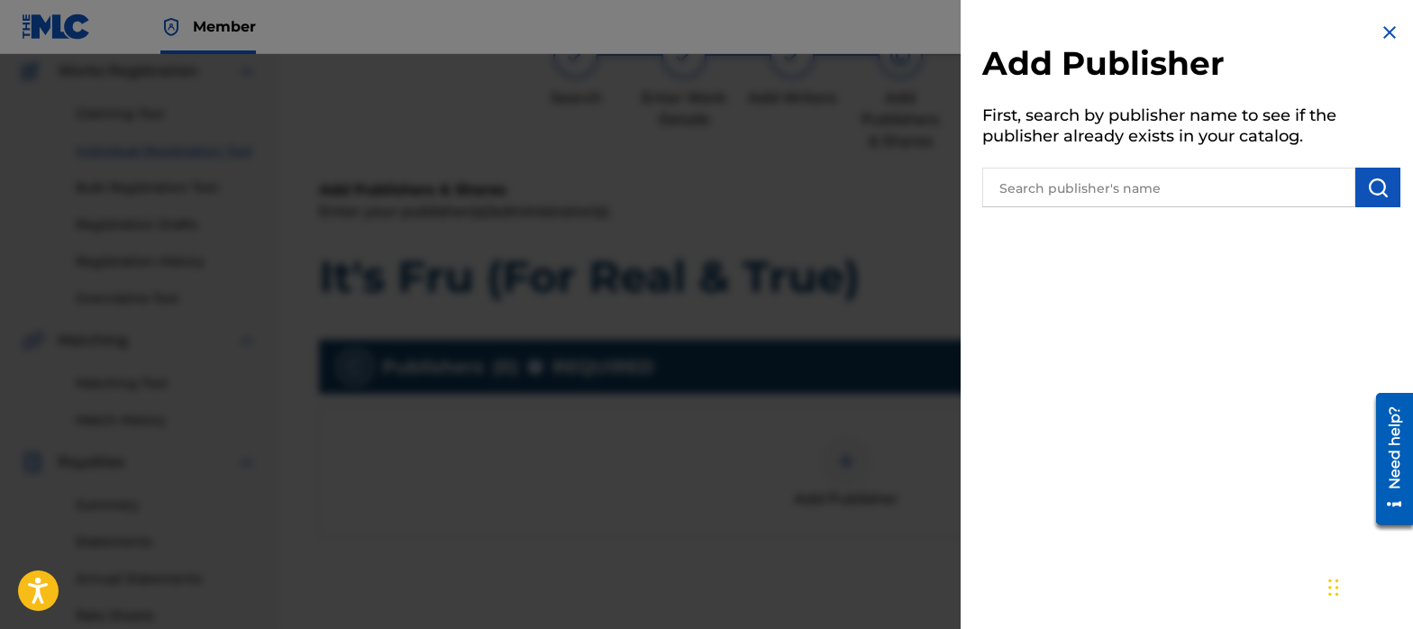
click at [1147, 178] on input "text" at bounding box center [1168, 188] width 373 height 40
click at [1379, 32] on img at bounding box center [1390, 33] width 22 height 22
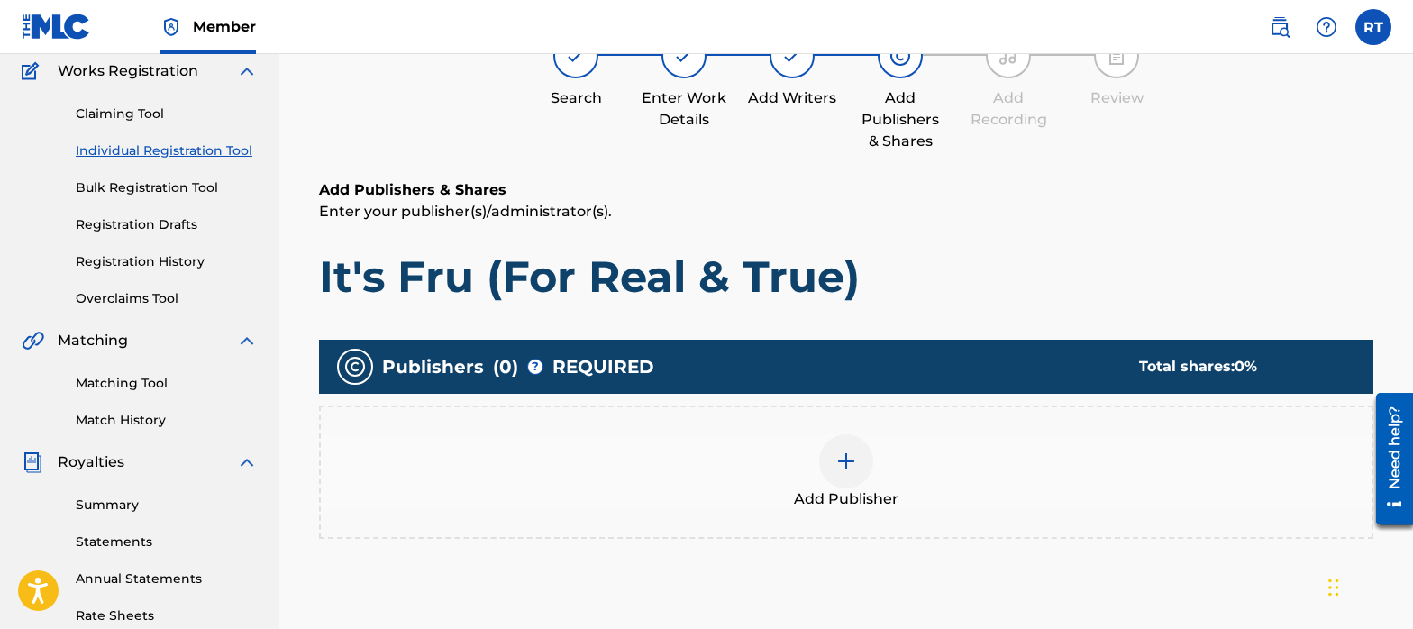
click at [843, 462] on img at bounding box center [846, 462] width 22 height 22
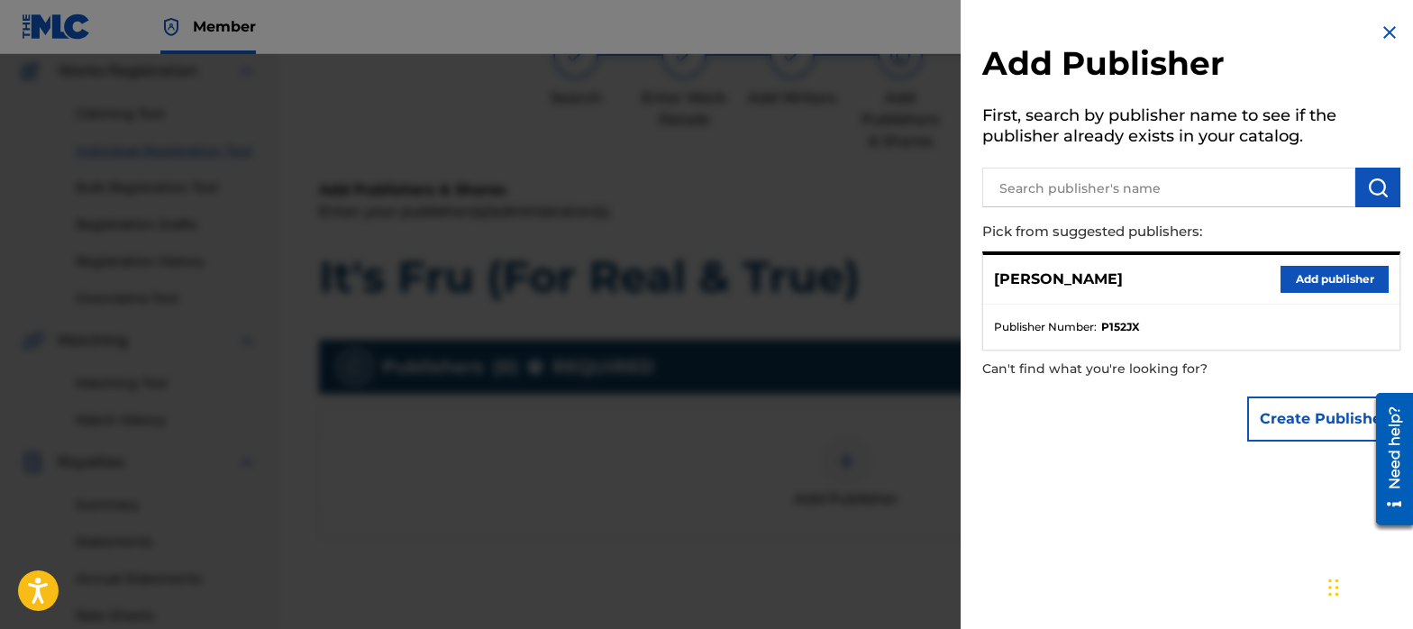
click at [1311, 286] on button "Add publisher" at bounding box center [1334, 279] width 108 height 27
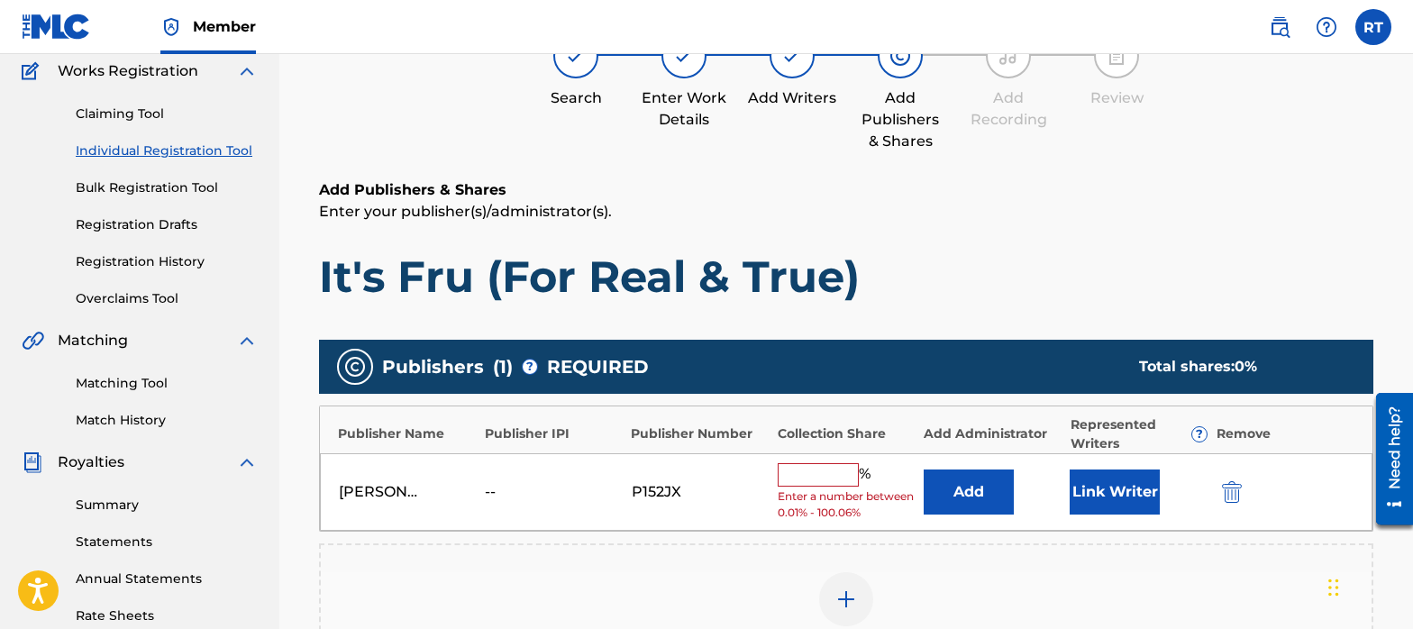
click at [830, 481] on input "text" at bounding box center [818, 474] width 81 height 23
type input "100"
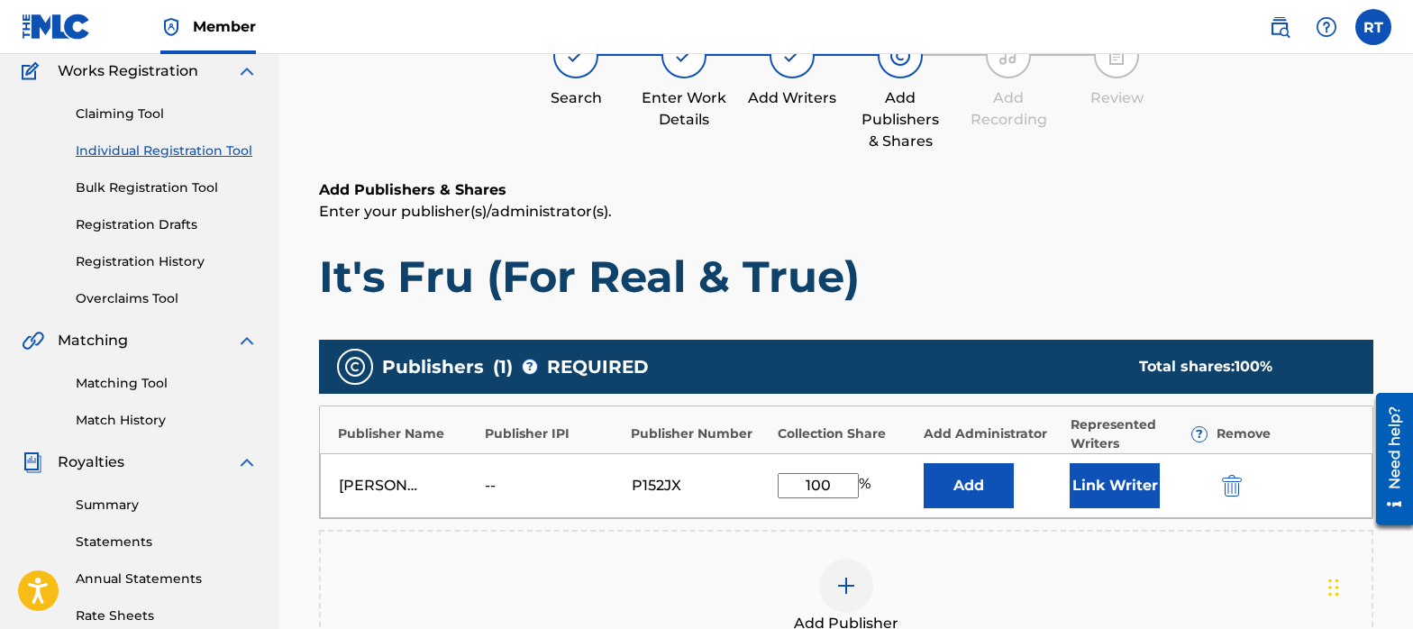
click at [1068, 569] on div "Add Publisher" at bounding box center [846, 597] width 1051 height 76
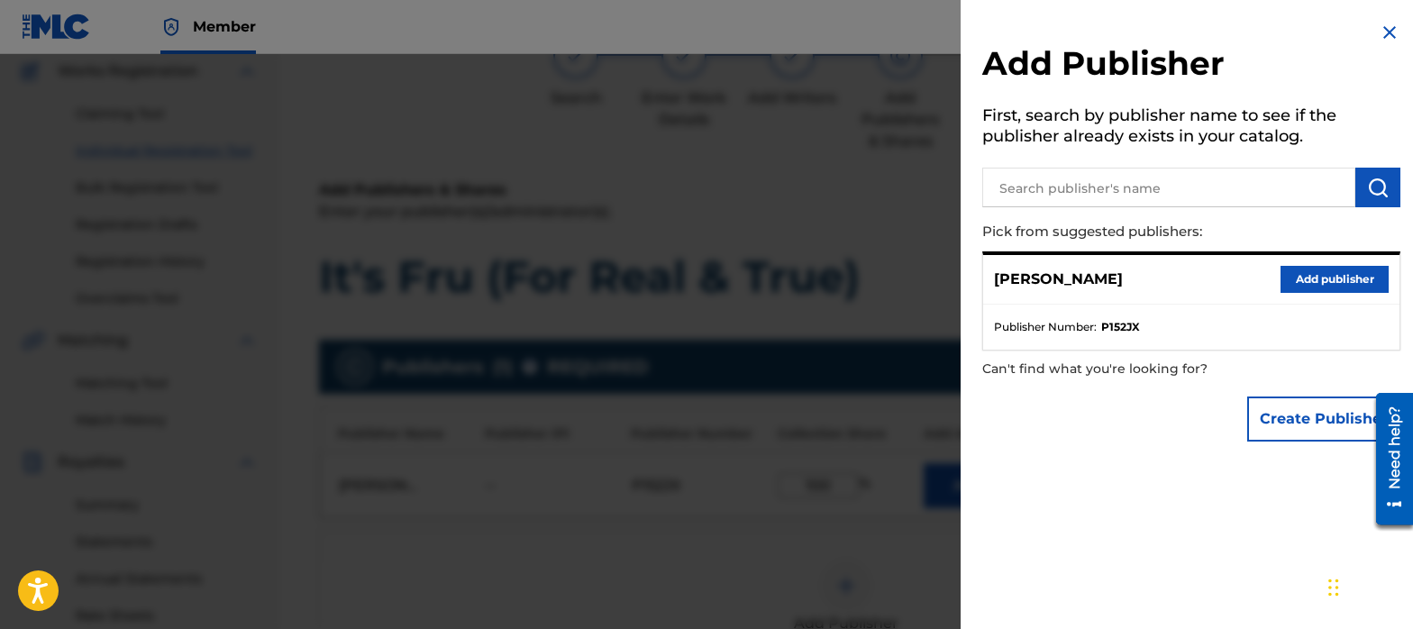
click at [1381, 26] on img at bounding box center [1390, 33] width 22 height 22
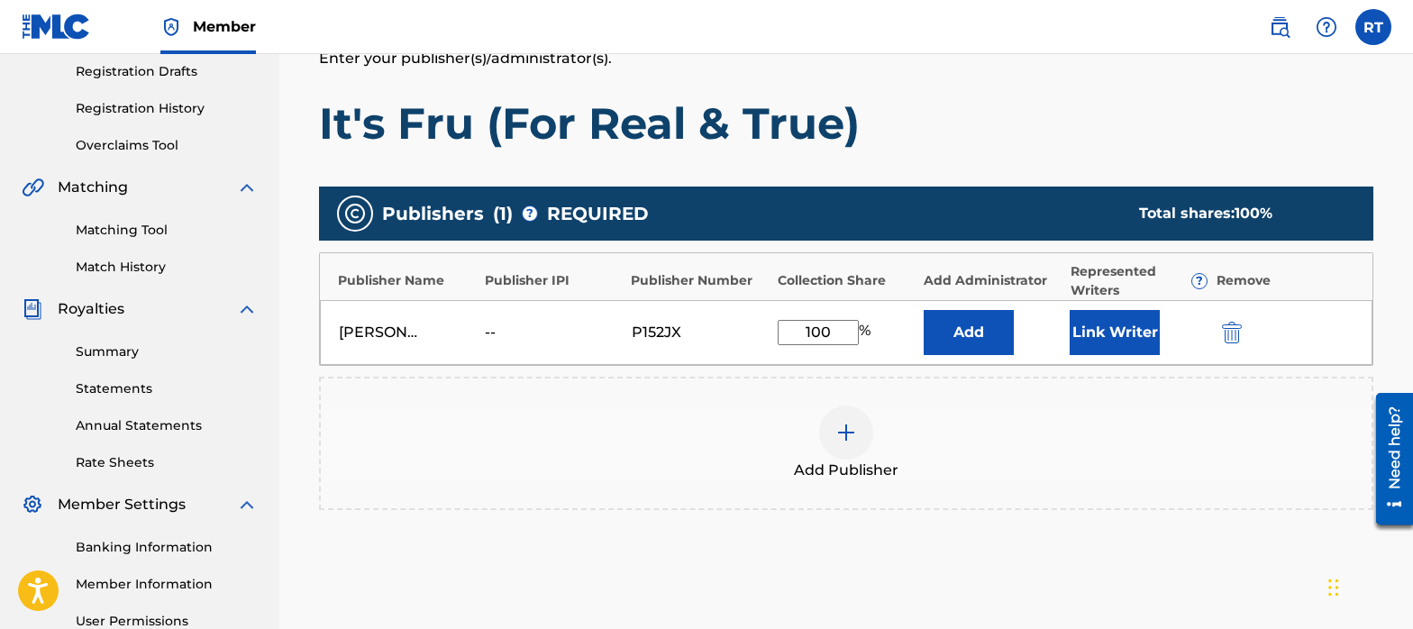
scroll to position [305, 0]
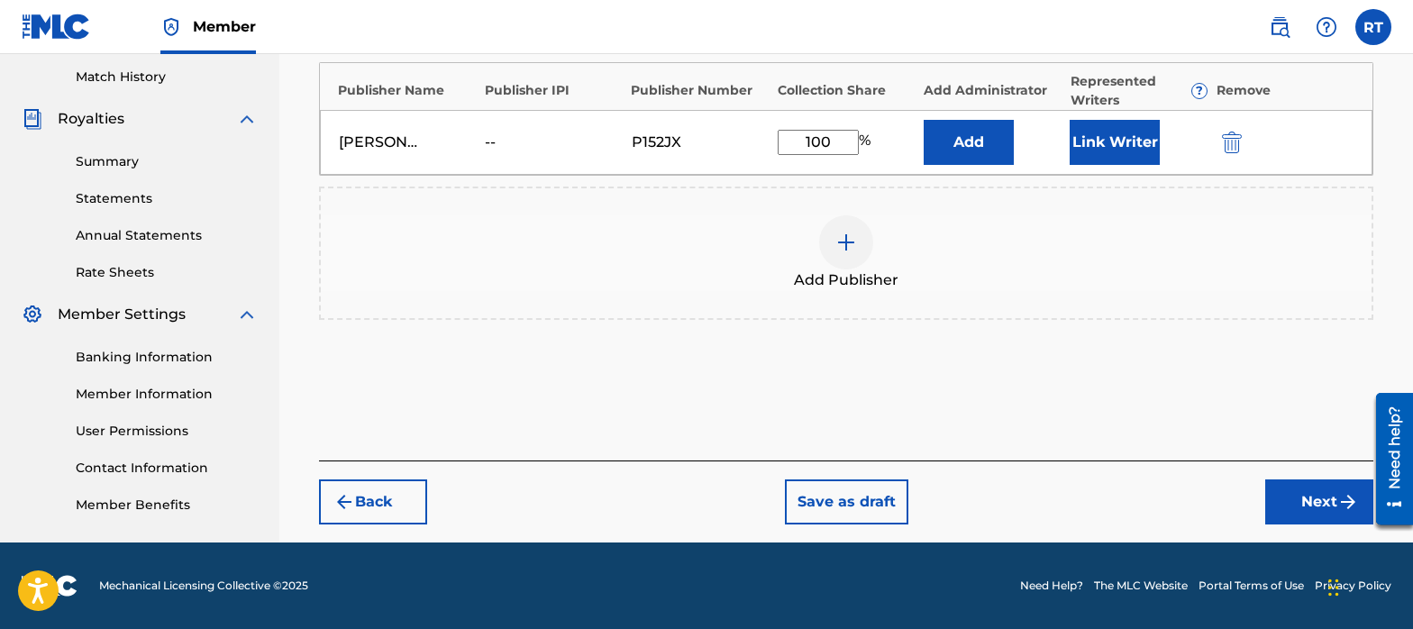
click at [1291, 496] on button "Next" at bounding box center [1319, 501] width 108 height 45
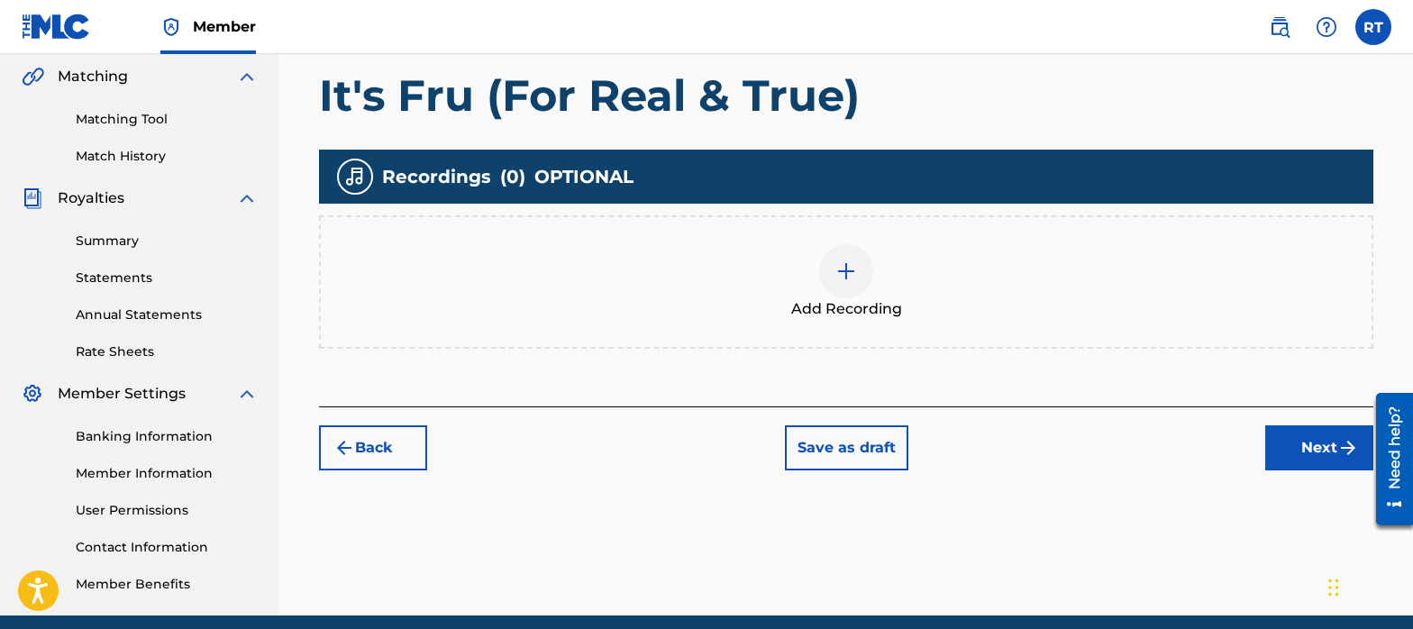
scroll to position [465, 0]
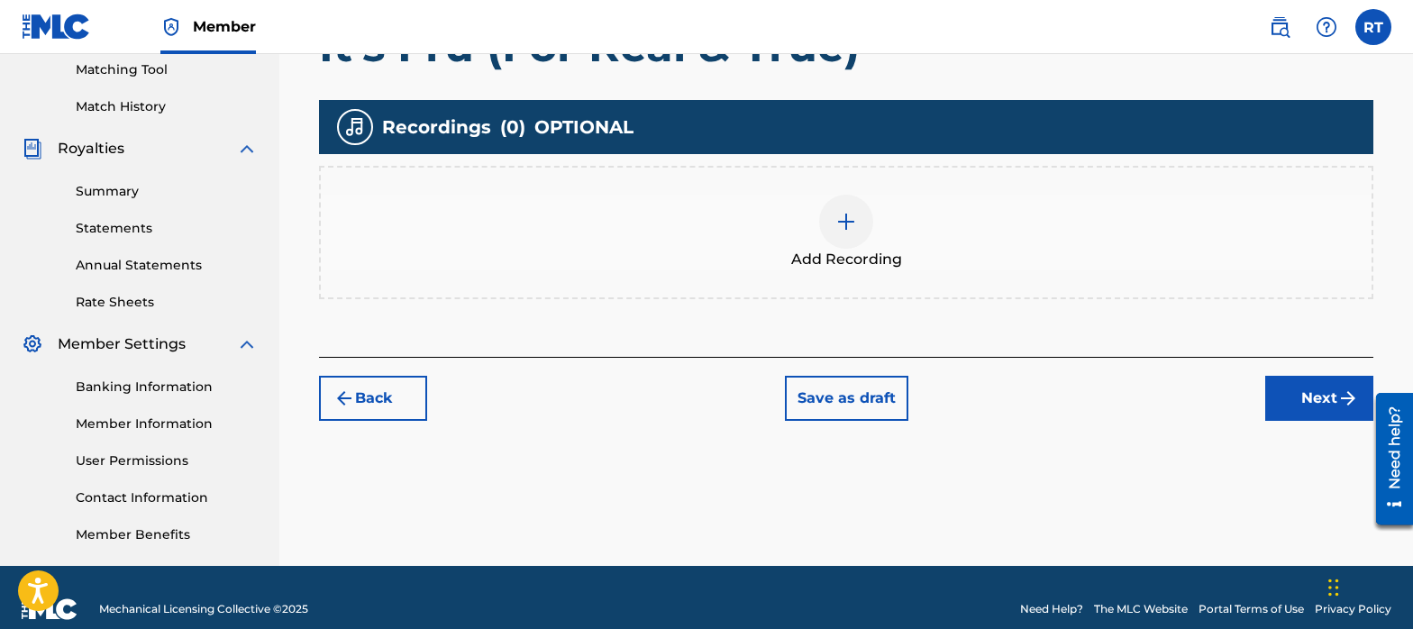
click at [840, 230] on img at bounding box center [846, 222] width 22 height 22
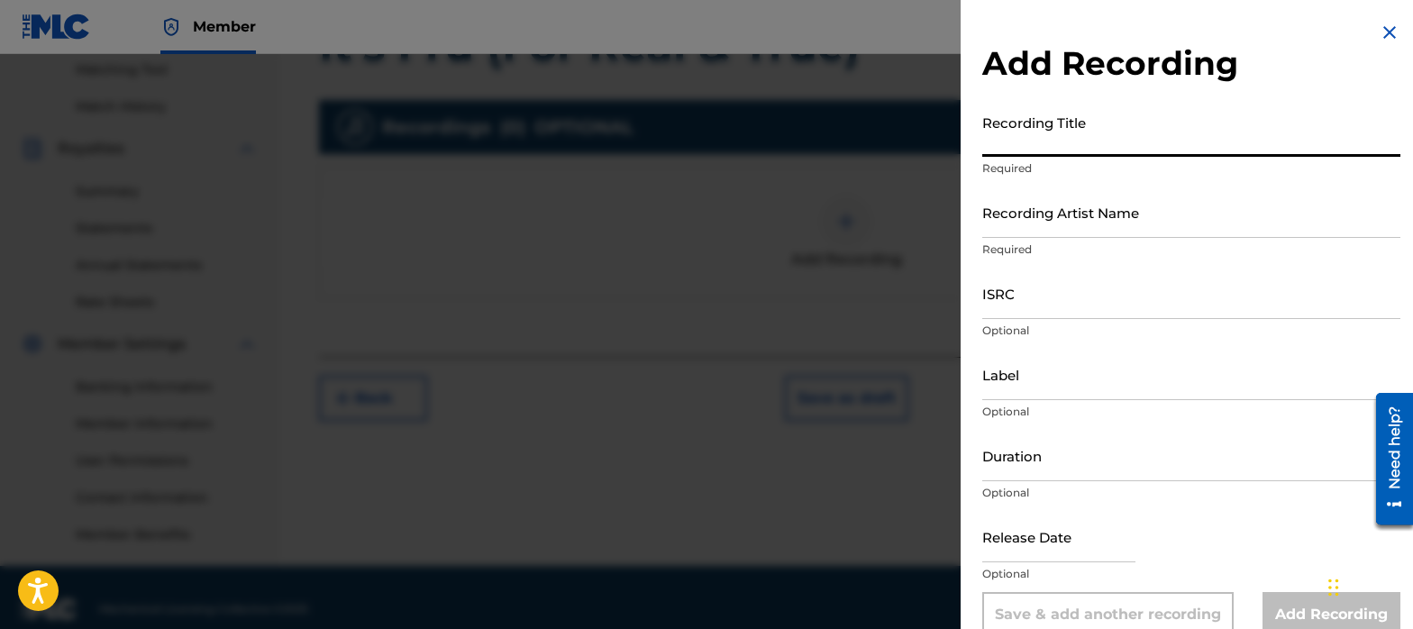
click at [1056, 134] on input "Recording Title" at bounding box center [1191, 130] width 418 height 51
paste input "It's Fru (For Real & True)"
type input "It's Fru (For Real & True)"
click at [1061, 213] on input "Recording Artist Name" at bounding box center [1191, 212] width 418 height 51
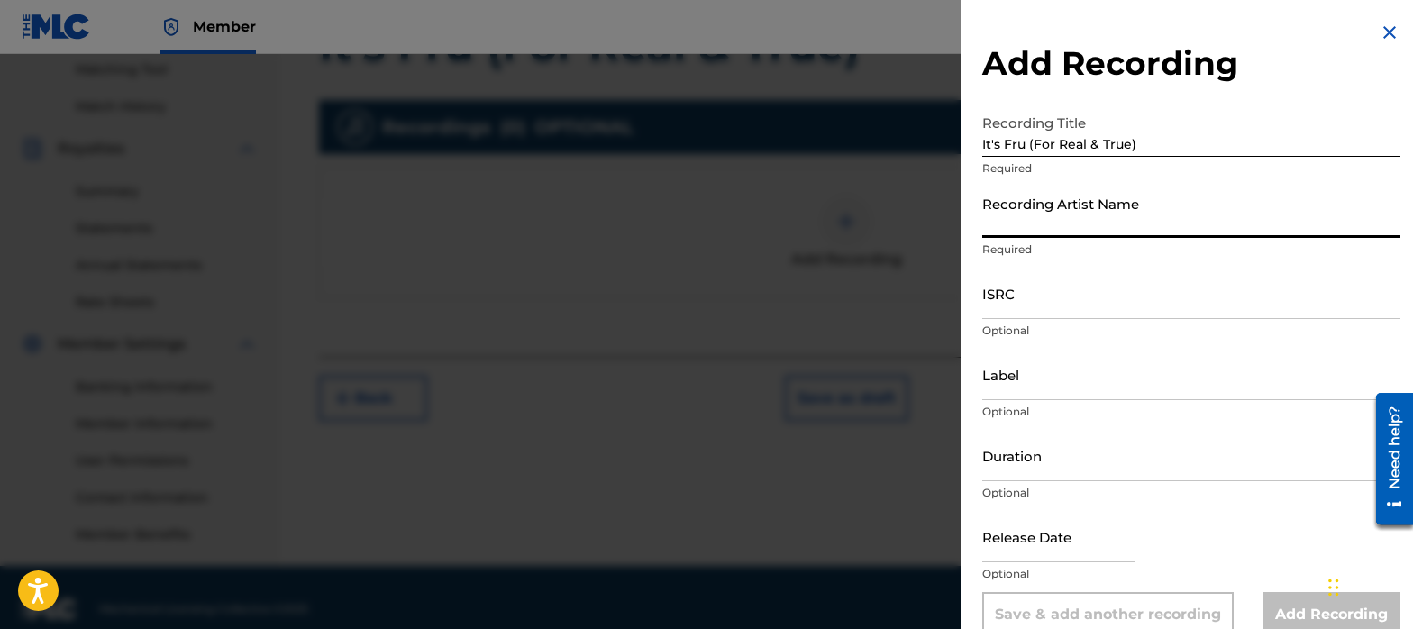
type input "[PERSON_NAME]"
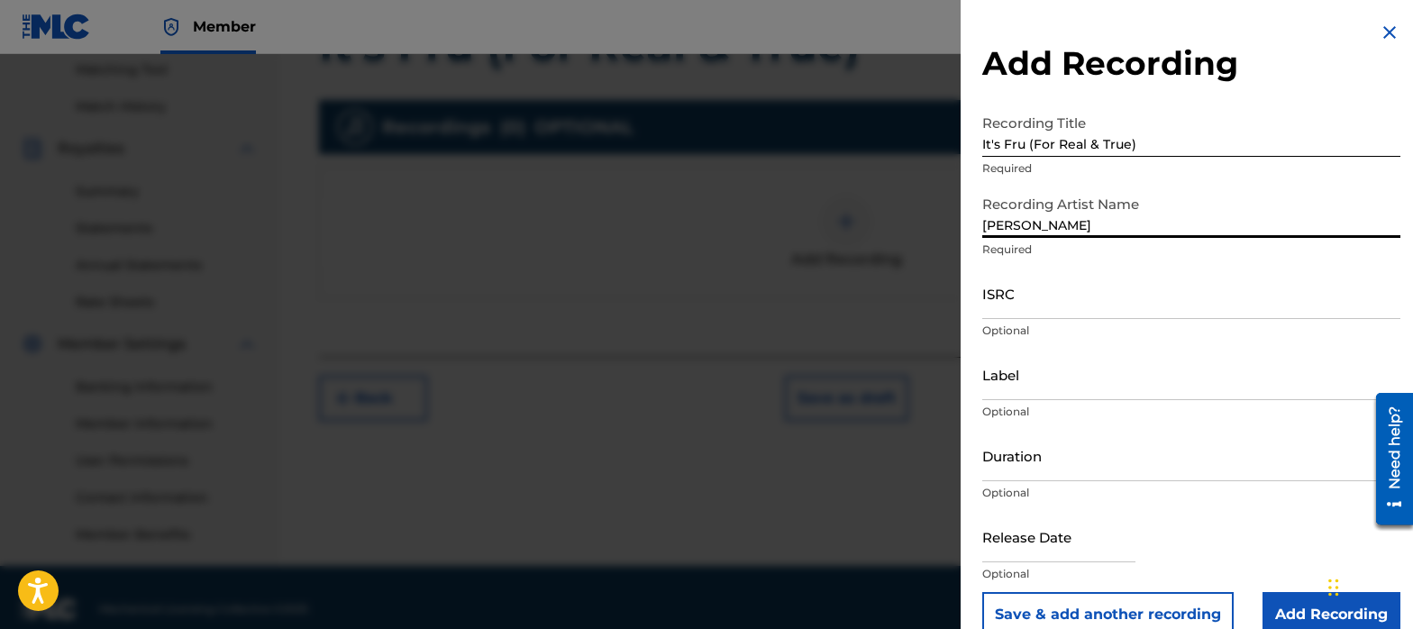
click at [1042, 290] on input "ISRC" at bounding box center [1191, 293] width 418 height 51
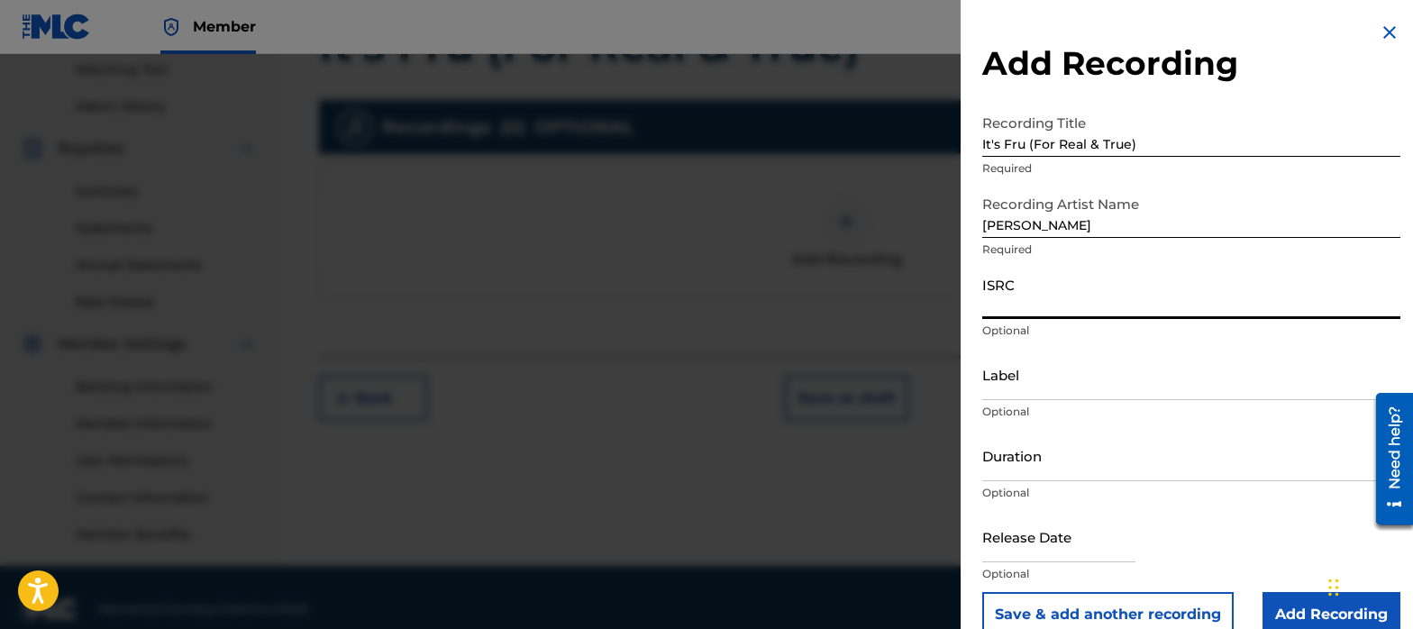
paste input "QZPJD2000010"
type input "QZPJD2000010"
click at [1044, 384] on input "Label" at bounding box center [1191, 374] width 418 height 51
type input "4u Productions"
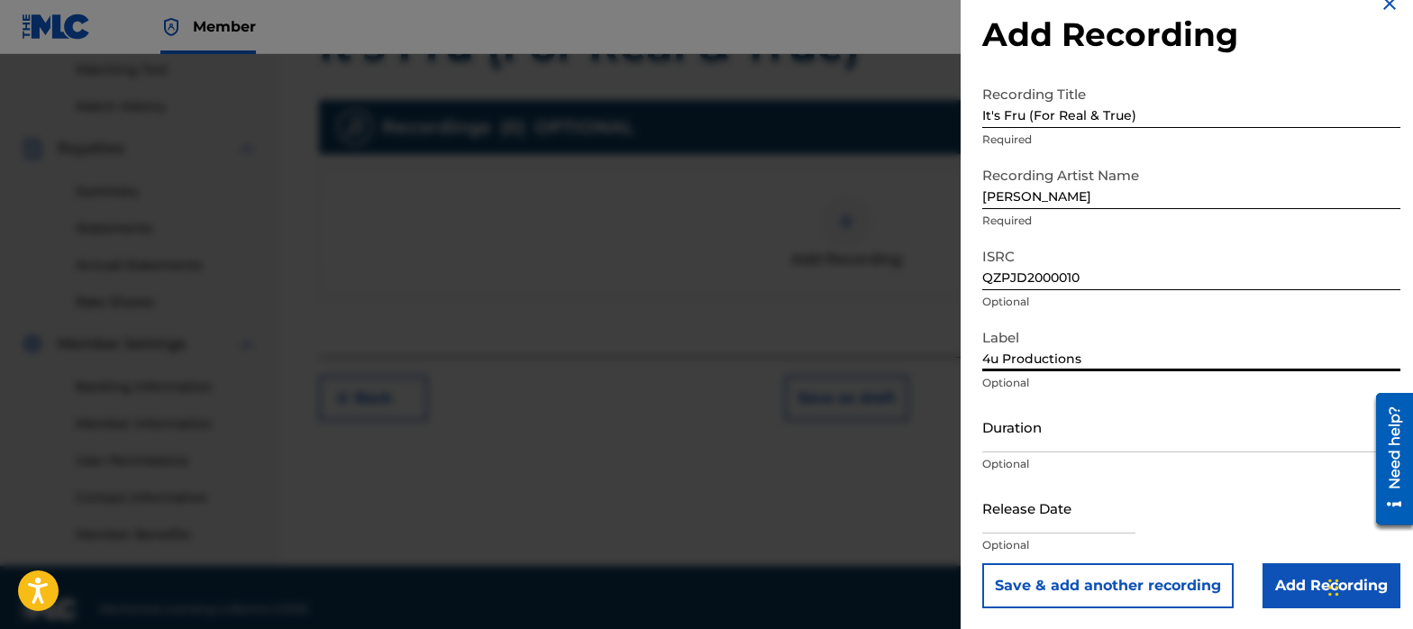
scroll to position [30, 0]
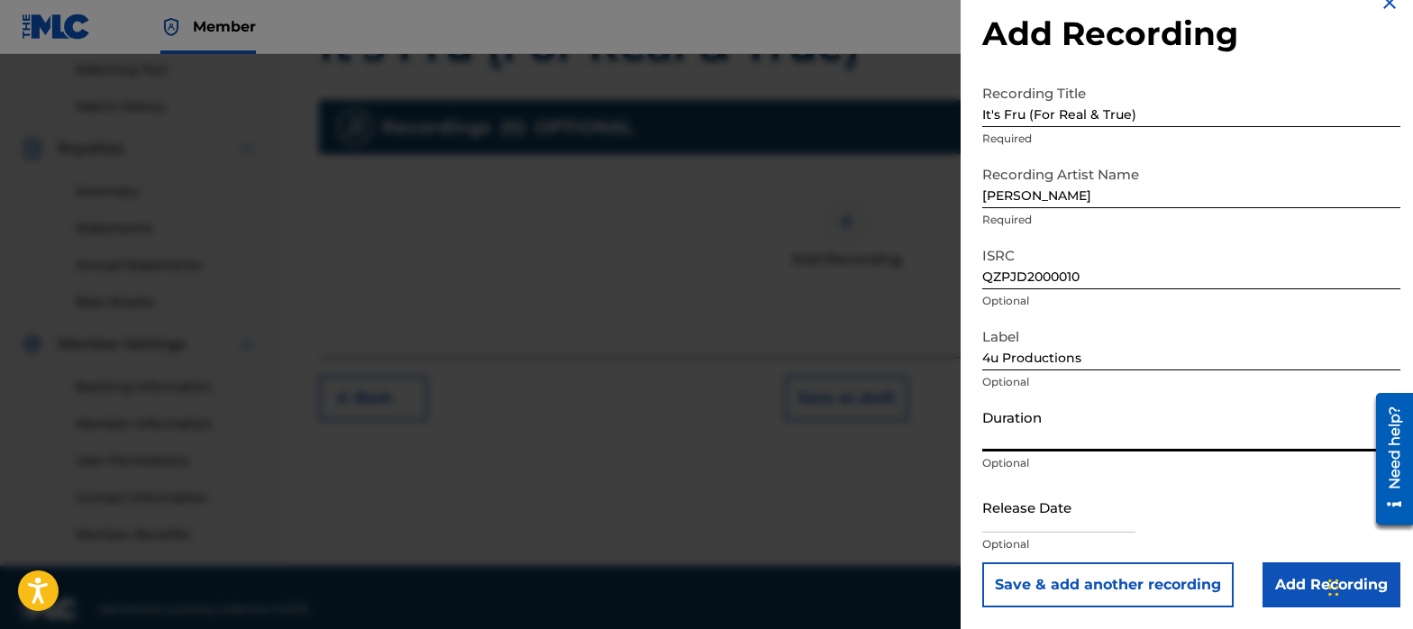
click at [1037, 426] on input "Duration" at bounding box center [1191, 425] width 418 height 51
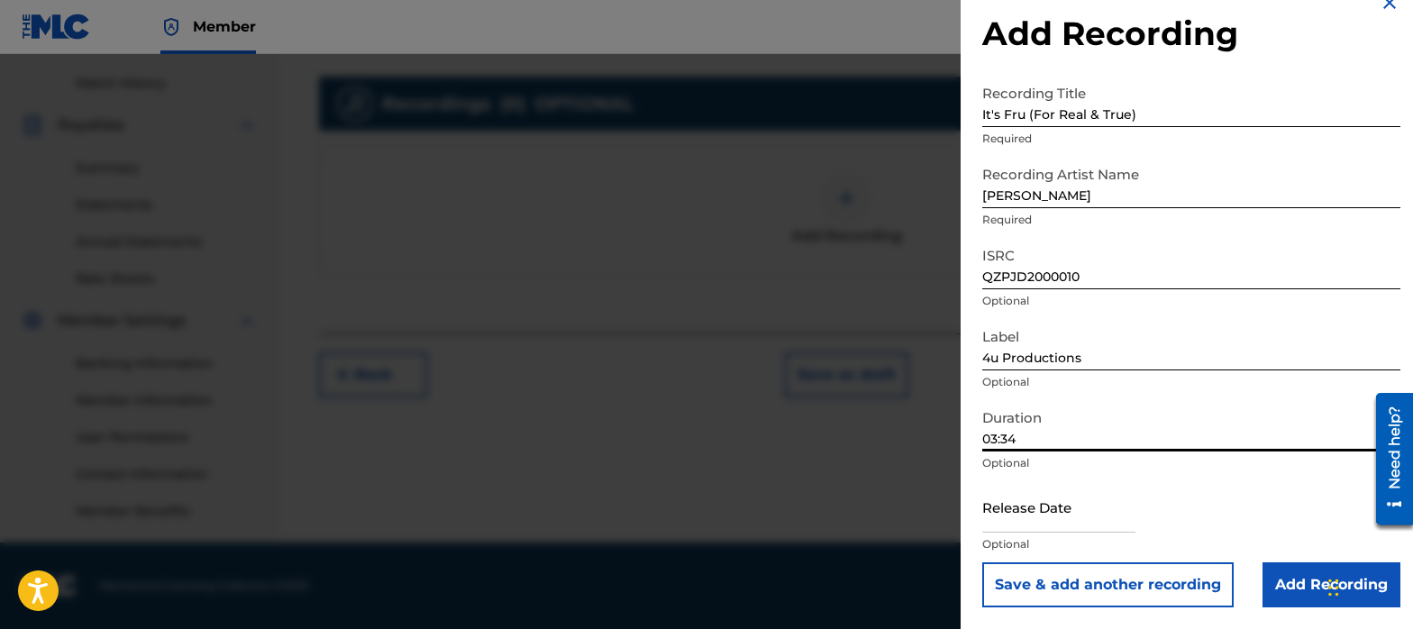
type input "03:34"
click at [1077, 509] on input "text" at bounding box center [1058, 506] width 153 height 51
select select "7"
select select "2025"
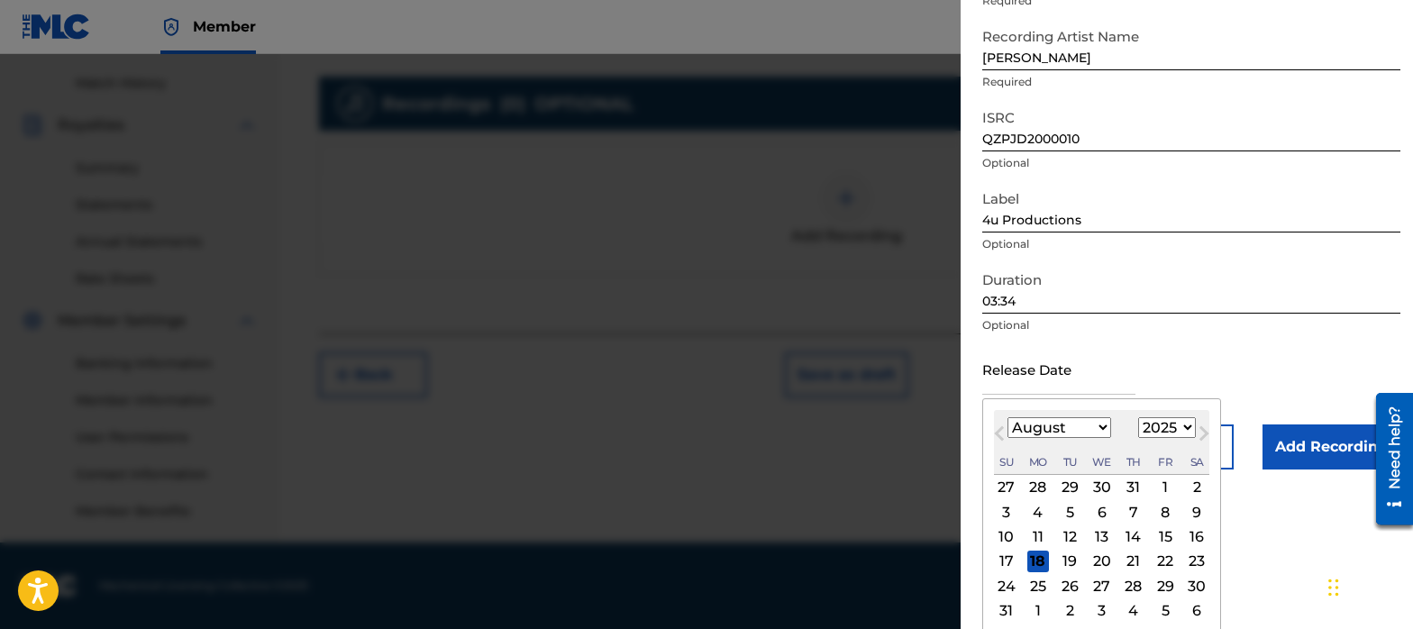
scroll to position [198, 0]
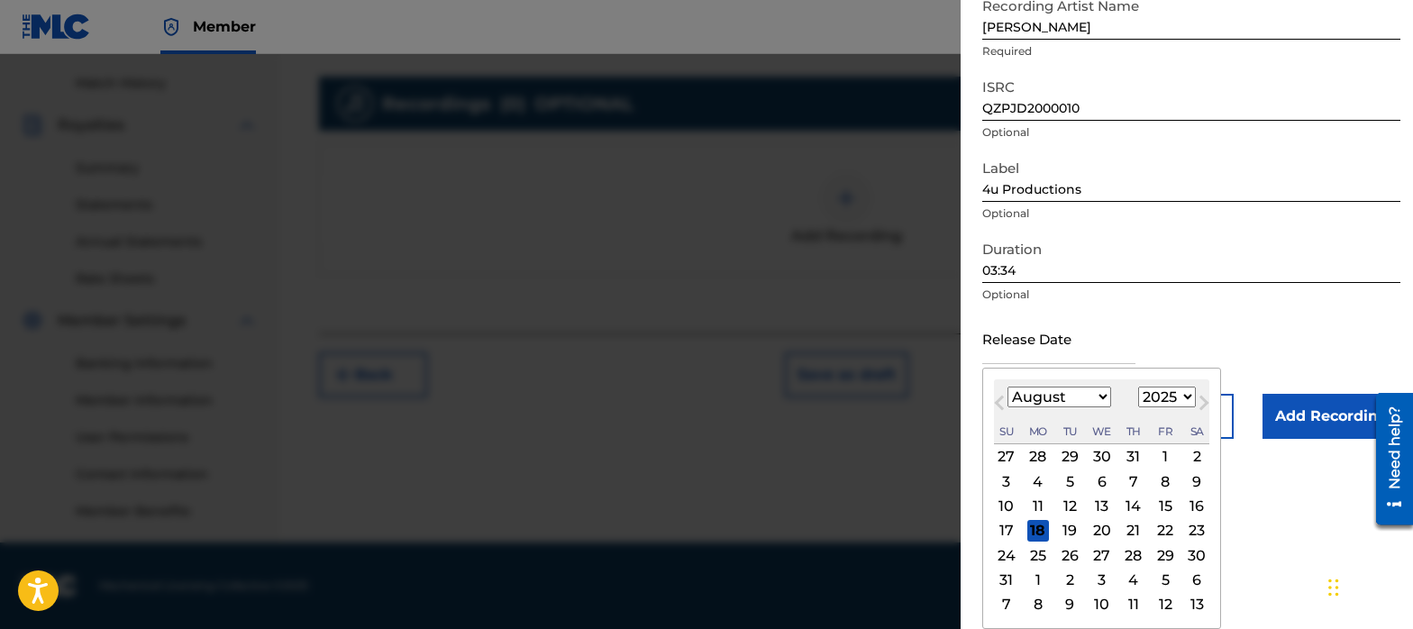
click at [1106, 394] on select "January February March April May June July August September October November De…" at bounding box center [1059, 397] width 104 height 21
select select "5"
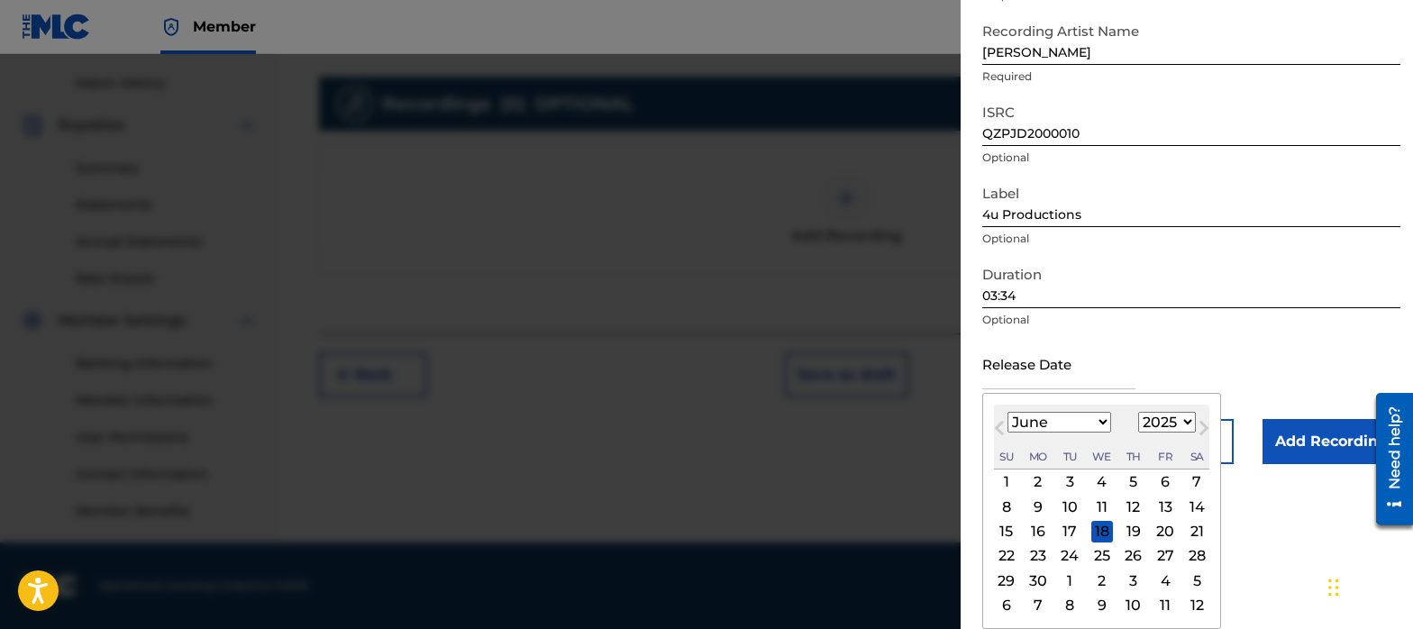
click at [1194, 557] on div "28" at bounding box center [1197, 556] width 22 height 22
type input "[DATE]"
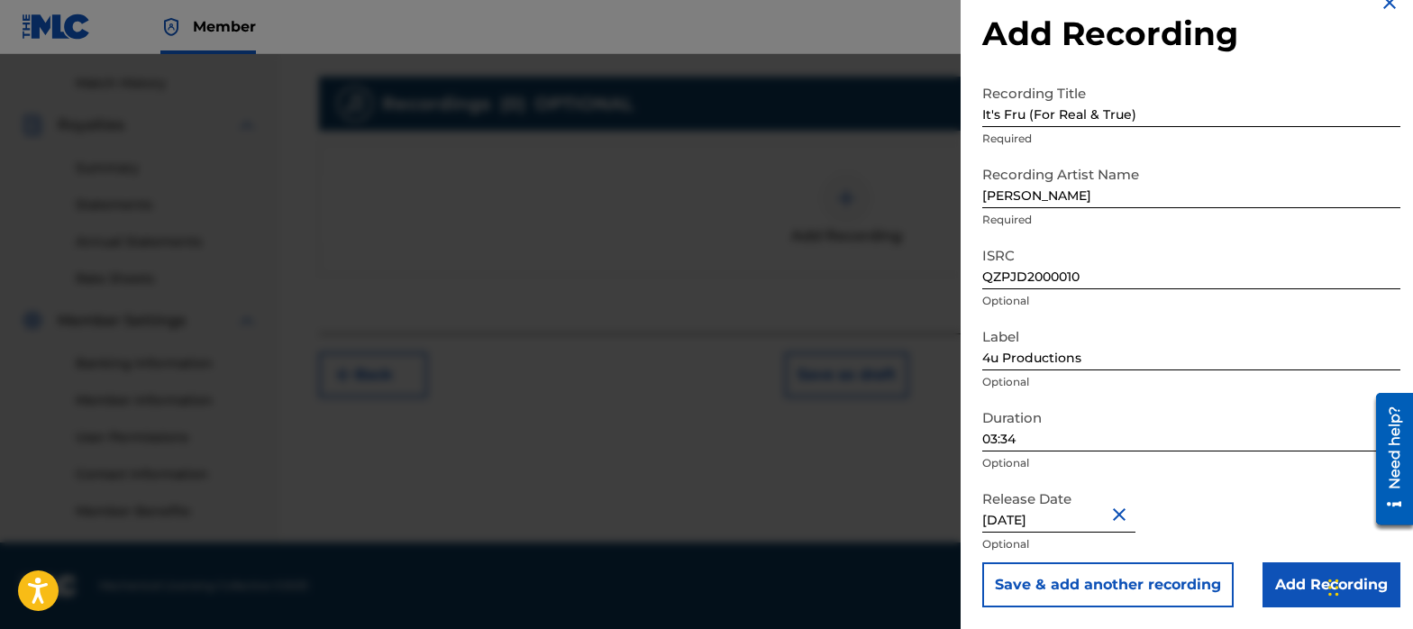
scroll to position [30, 0]
click at [1276, 584] on input "Add Recording" at bounding box center [1331, 584] width 138 height 45
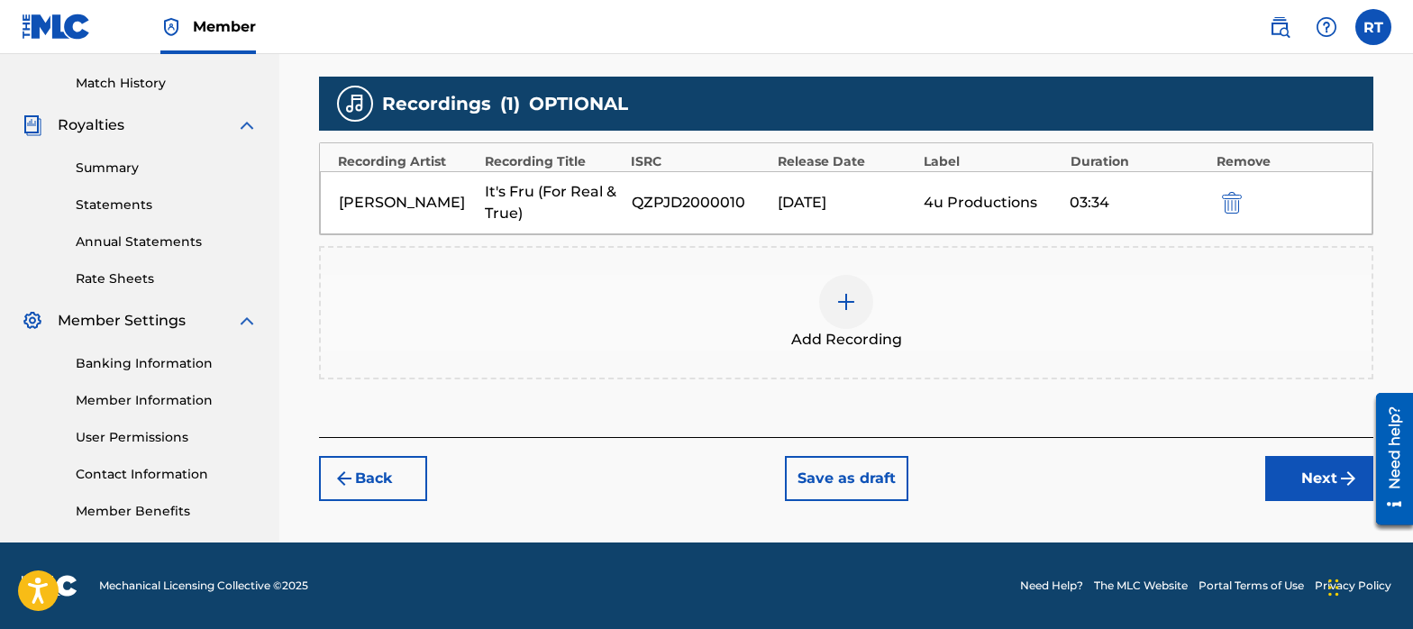
click at [1299, 487] on button "Next" at bounding box center [1319, 478] width 108 height 45
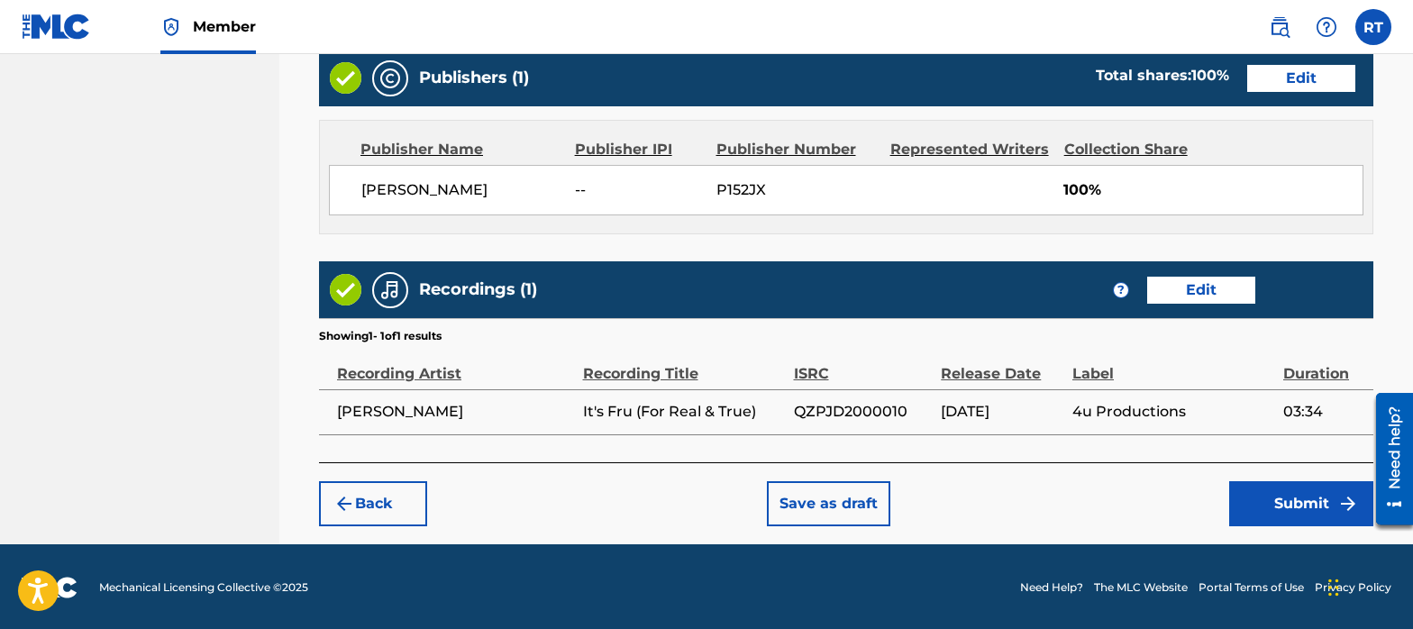
scroll to position [1012, 0]
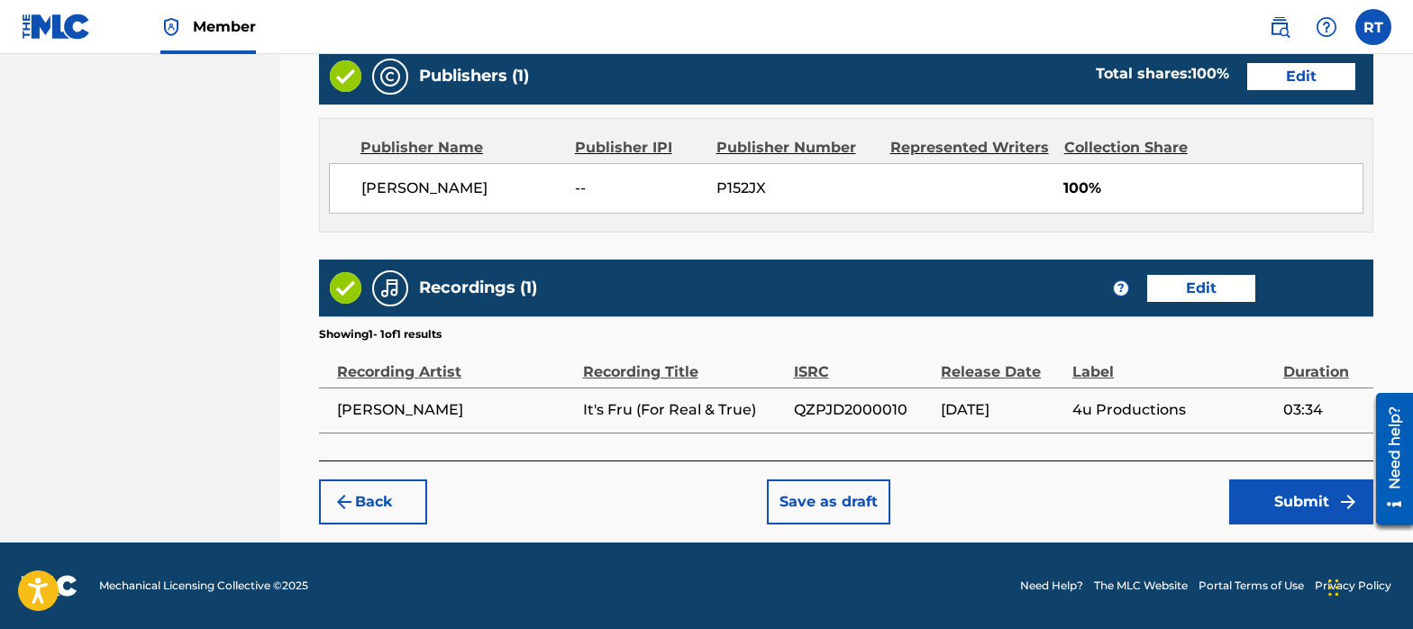
click at [1262, 505] on button "Submit" at bounding box center [1301, 501] width 144 height 45
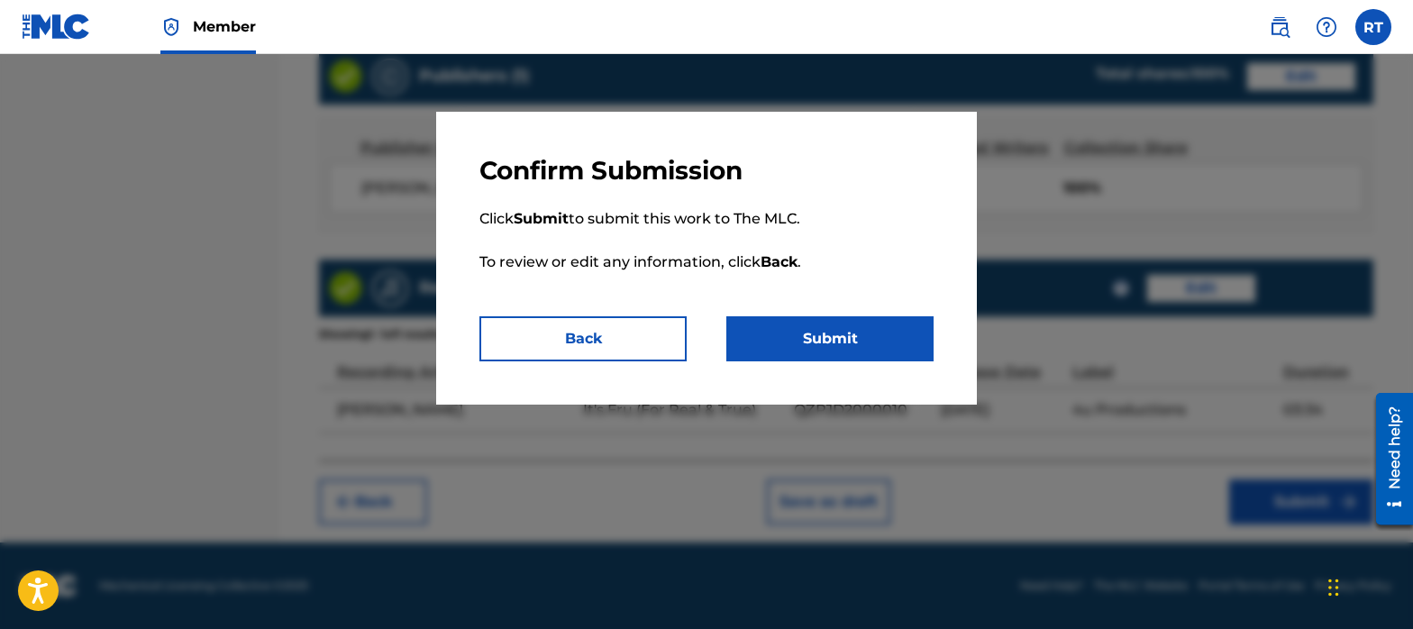
click at [779, 333] on button "Submit" at bounding box center [829, 338] width 207 height 45
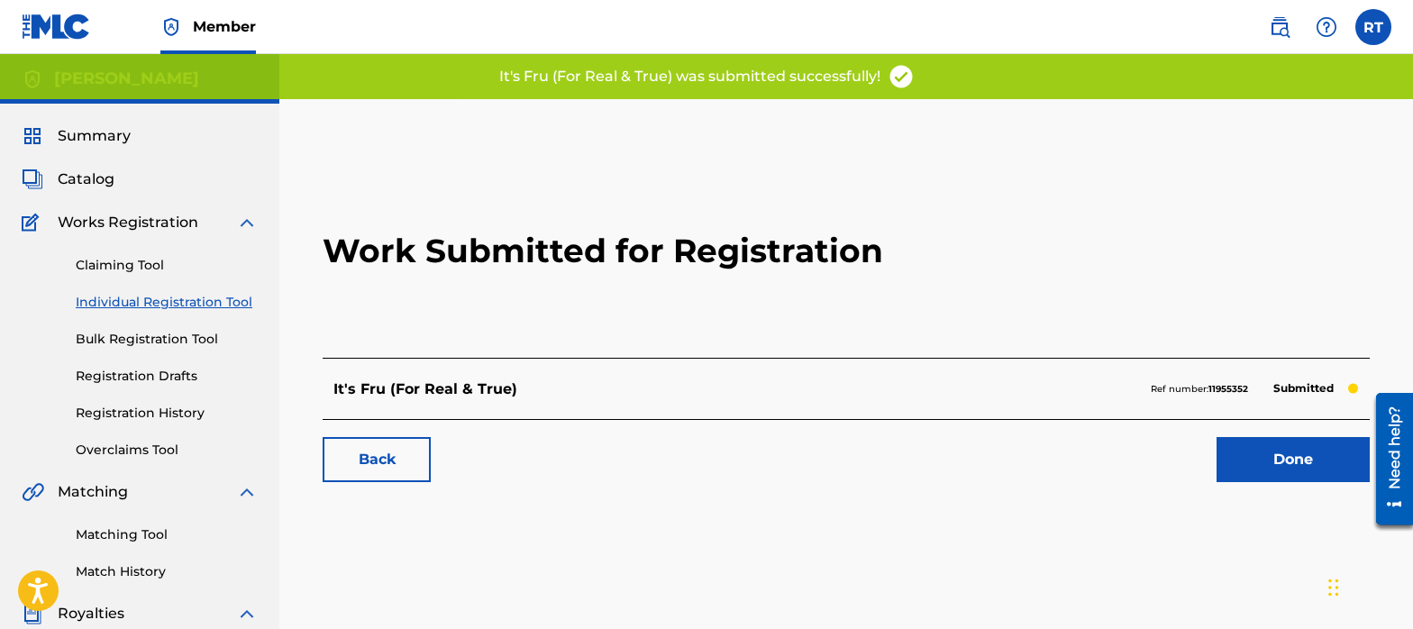
click at [1261, 454] on link "Done" at bounding box center [1292, 459] width 153 height 45
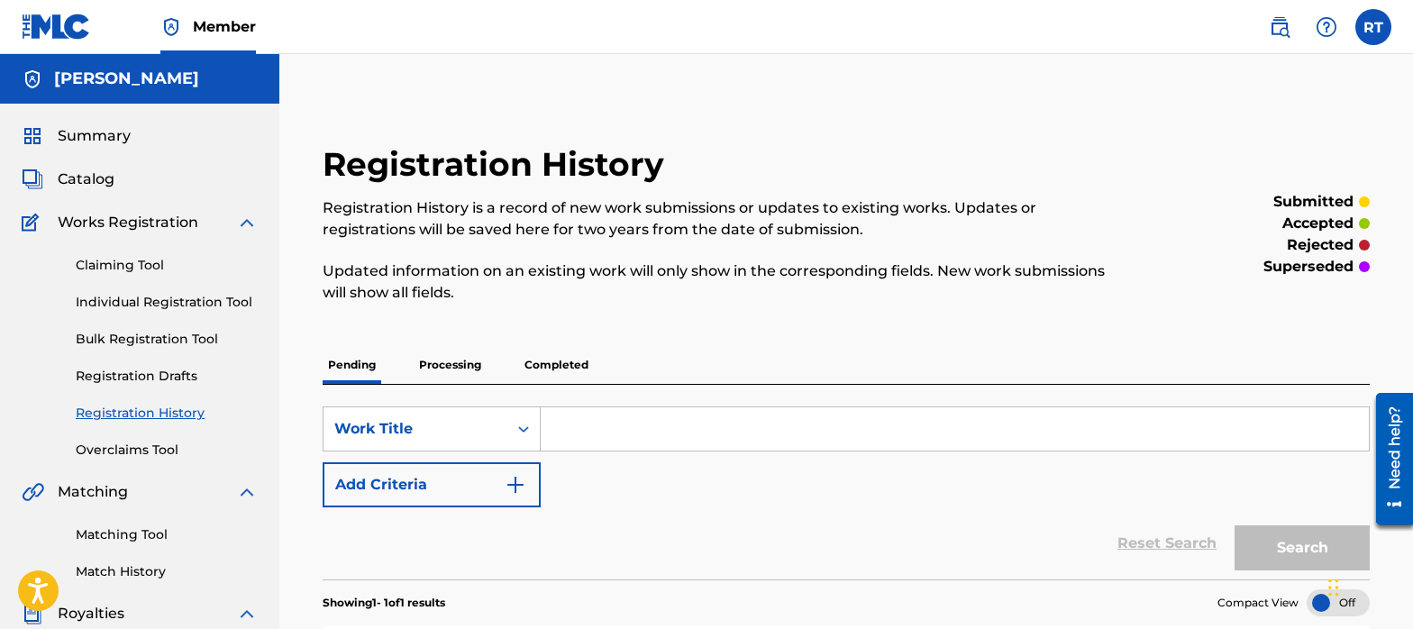
drag, startPoint x: 123, startPoint y: 303, endPoint x: 1194, endPoint y: 1, distance: 1113.0
